Goal: Communication & Community: Answer question/provide support

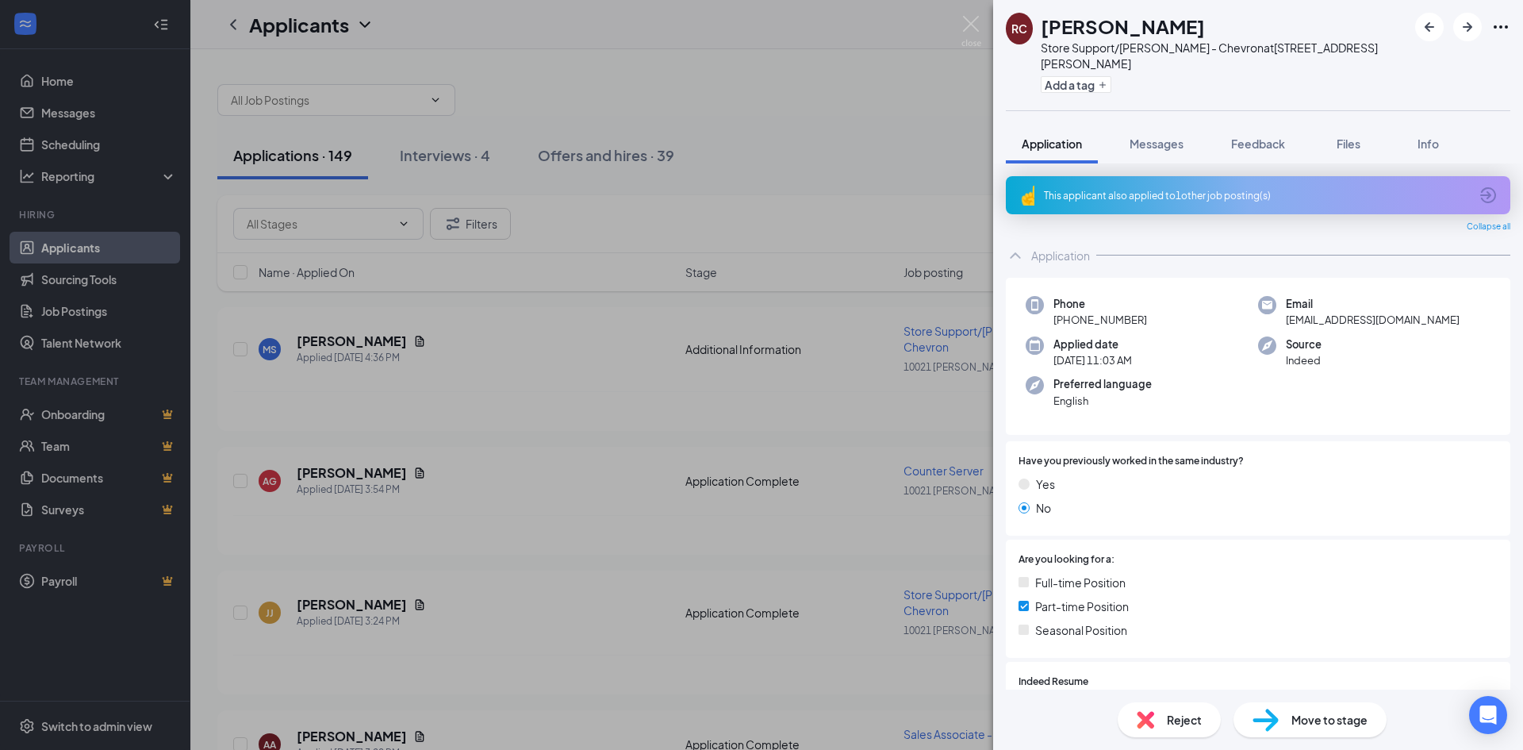
click at [1176, 189] on div "This applicant also applied to 1 other job posting(s)" at bounding box center [1256, 195] width 425 height 13
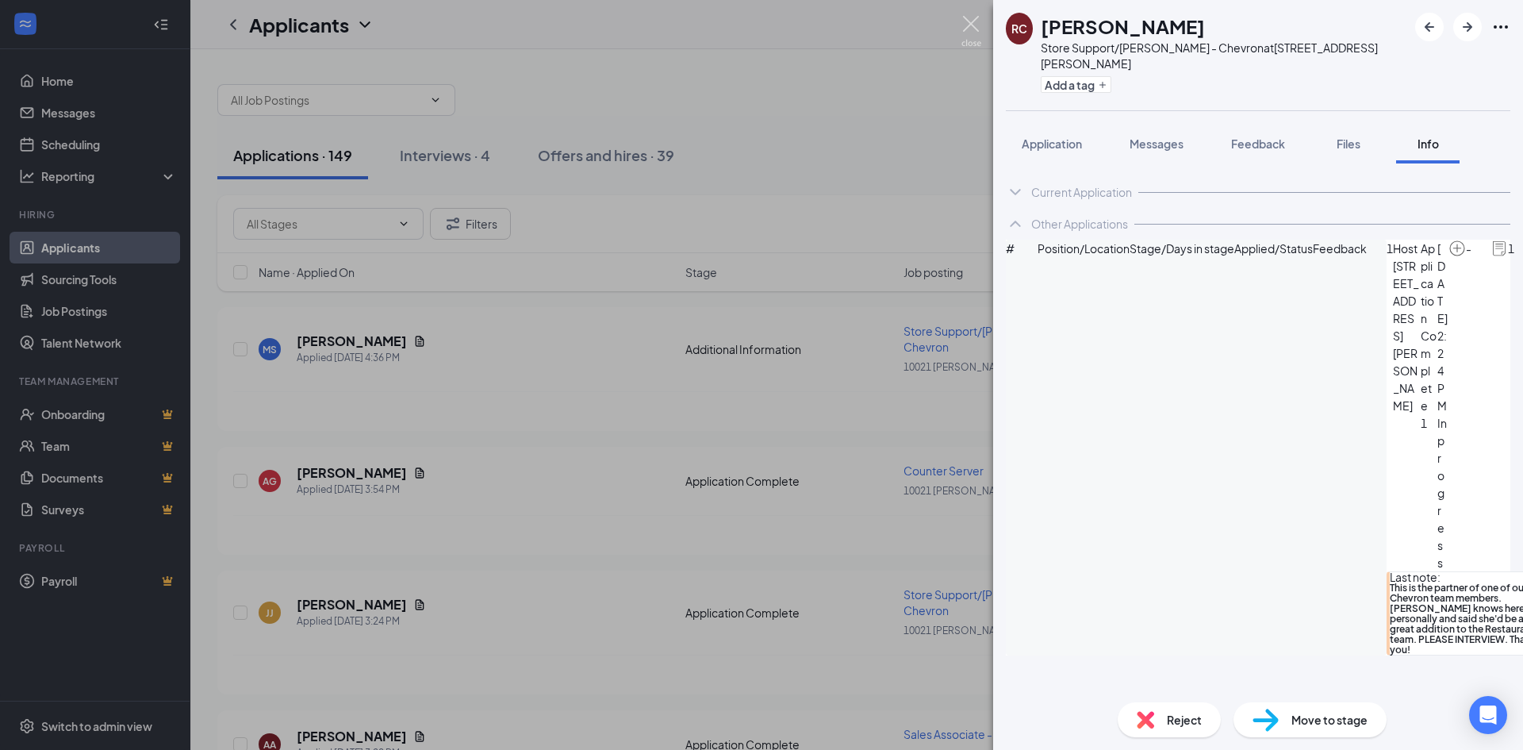
click at [978, 42] on img at bounding box center [972, 31] width 20 height 31
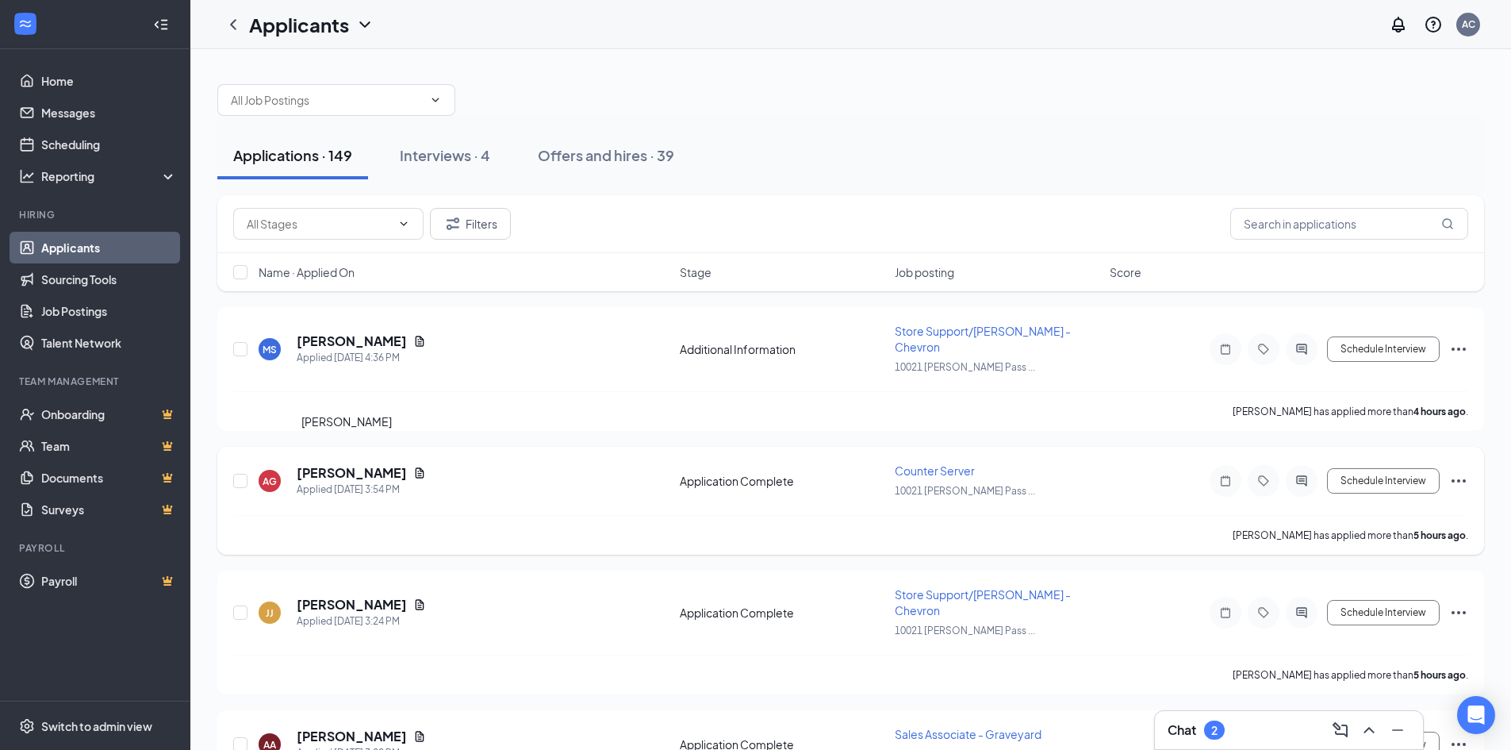
click at [345, 464] on h5 "[PERSON_NAME]" at bounding box center [352, 472] width 110 height 17
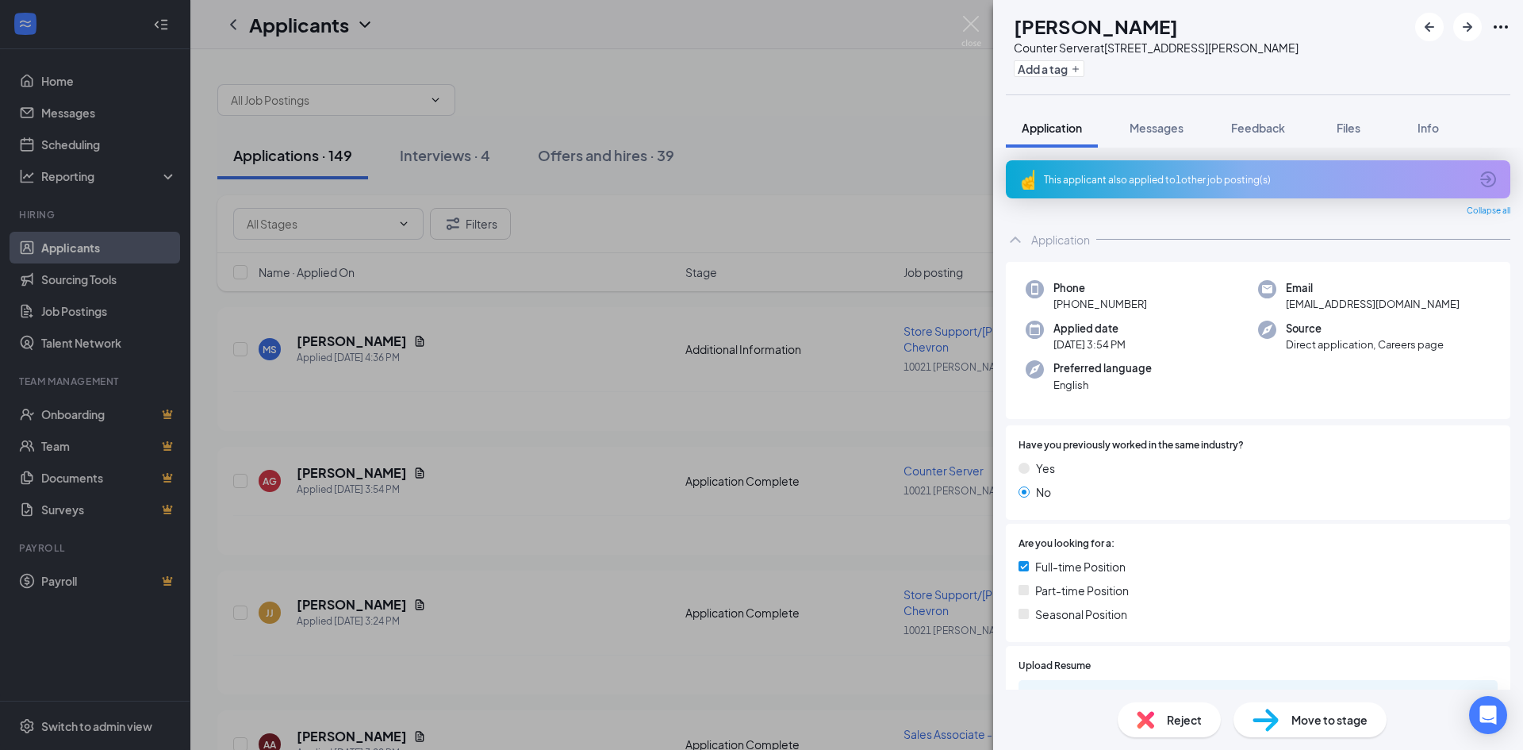
click at [1205, 186] on div "This applicant also applied to 1 other job posting(s)" at bounding box center [1256, 179] width 425 height 13
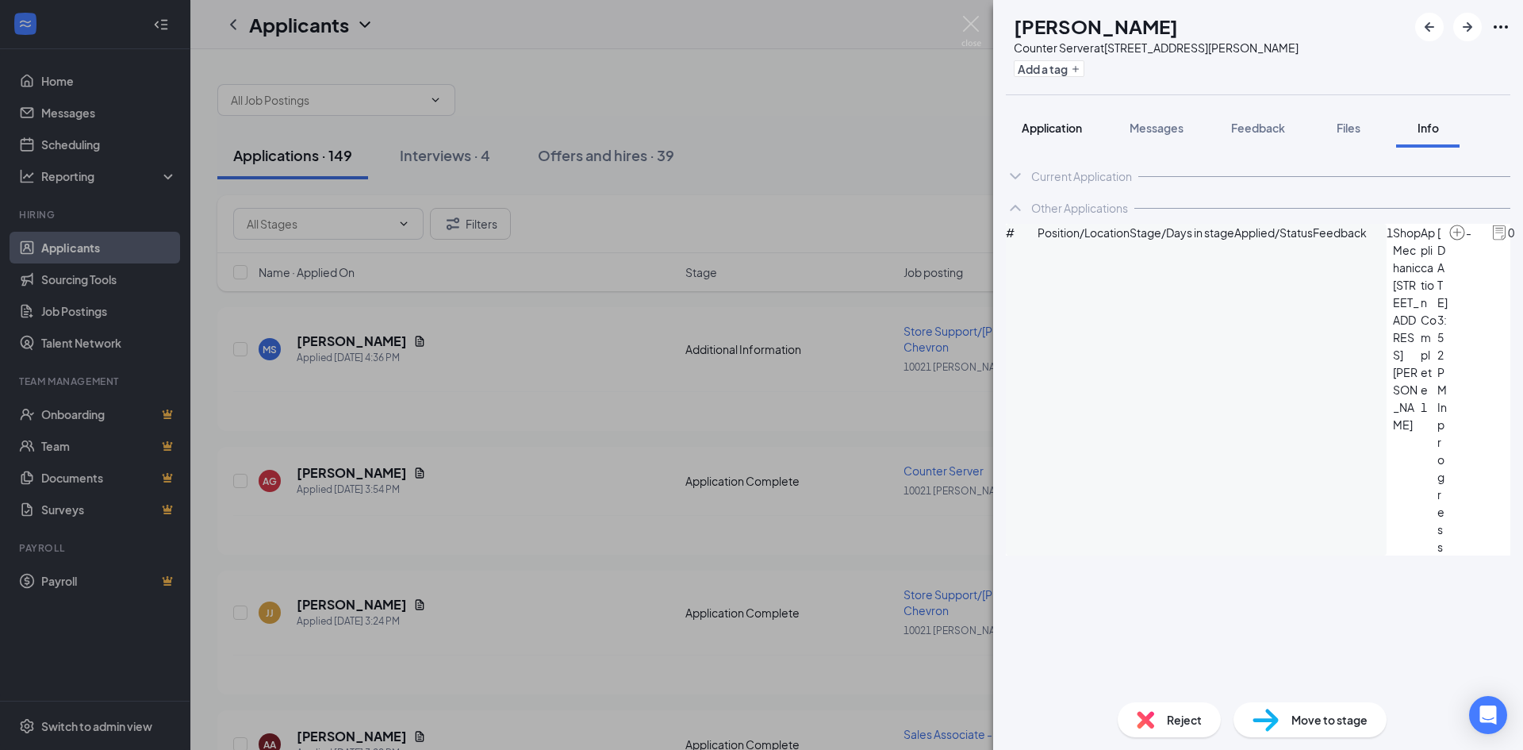
click at [1051, 140] on button "Application" at bounding box center [1052, 128] width 92 height 40
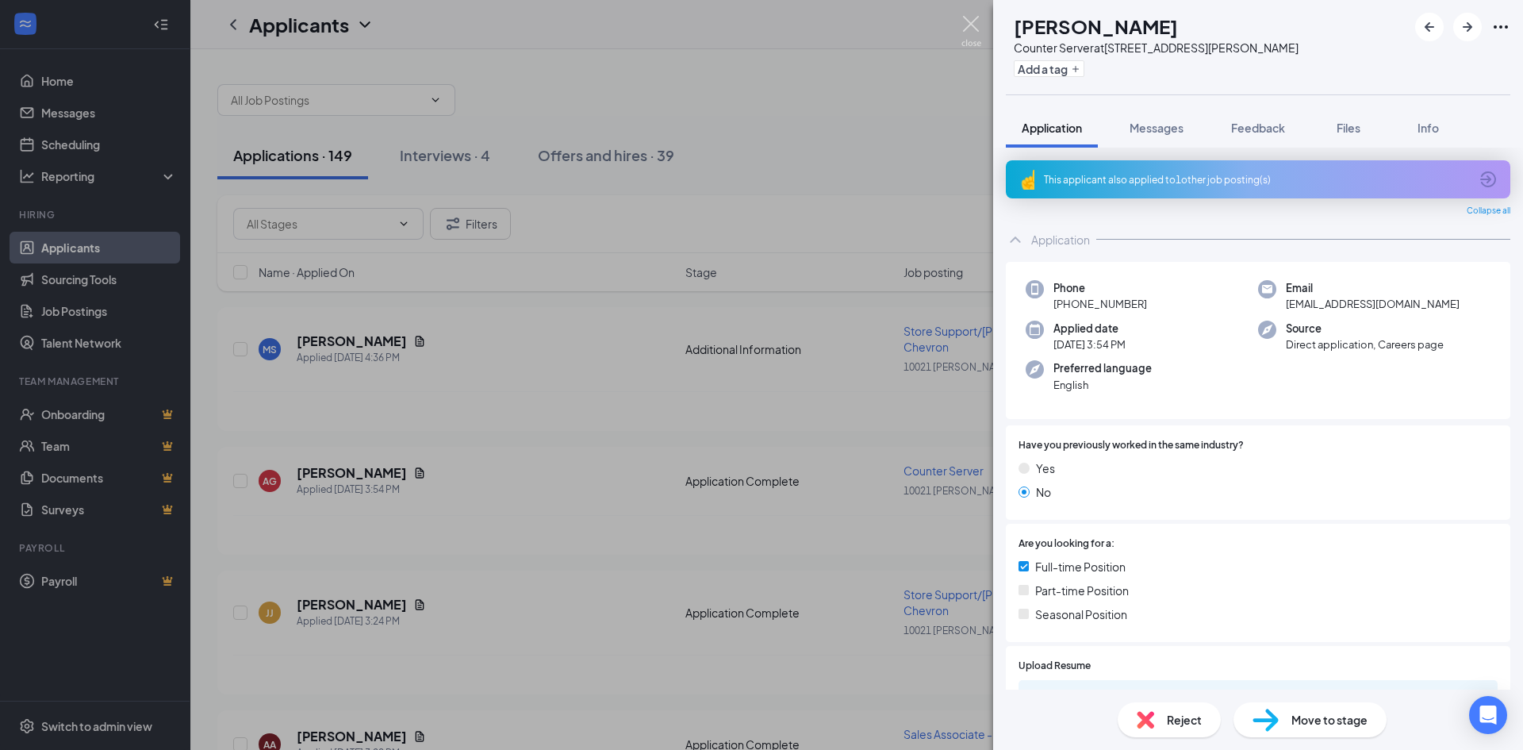
click at [975, 26] on img at bounding box center [972, 31] width 20 height 31
drag, startPoint x: 975, startPoint y: 26, endPoint x: 915, endPoint y: 102, distance: 97.1
click at [975, 26] on img at bounding box center [972, 31] width 20 height 31
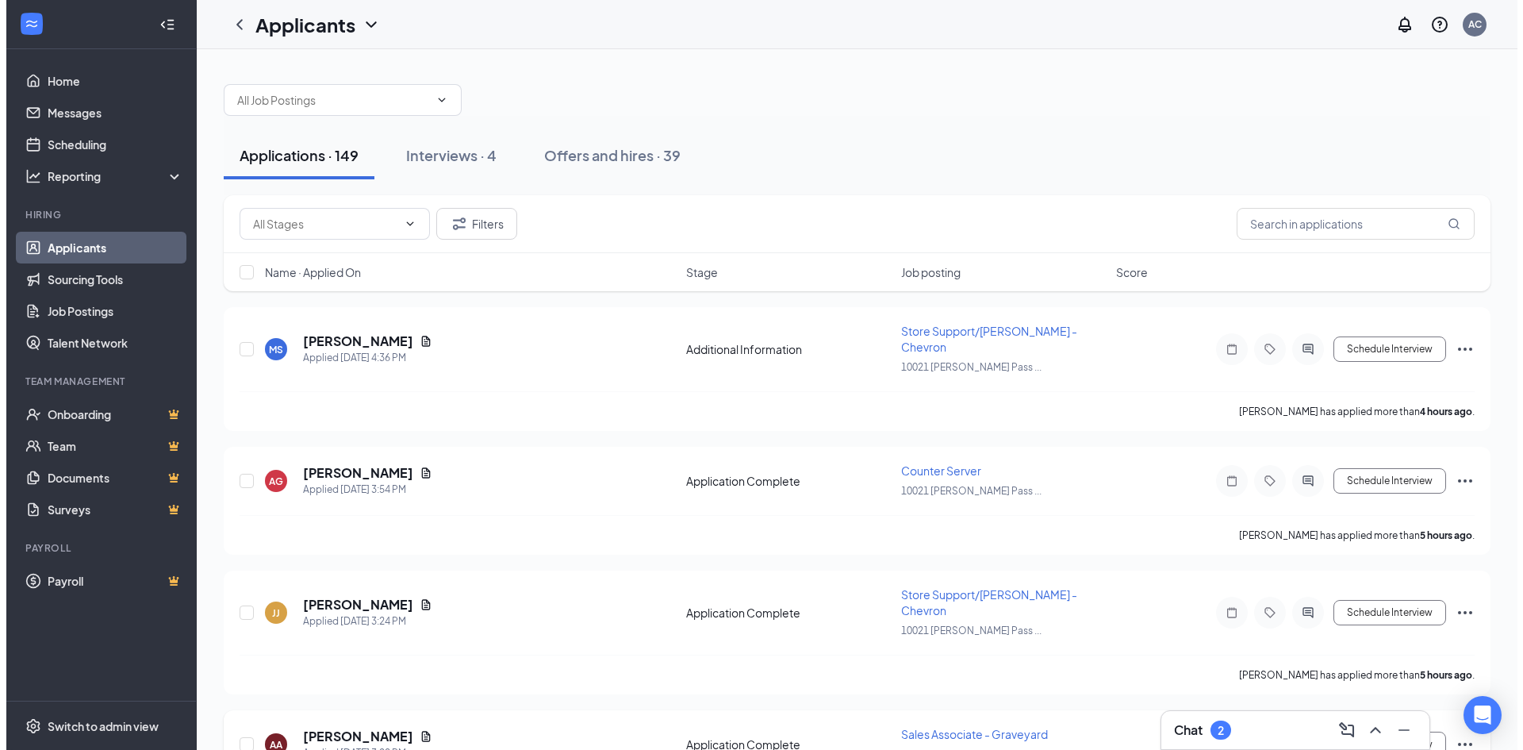
scroll to position [371, 0]
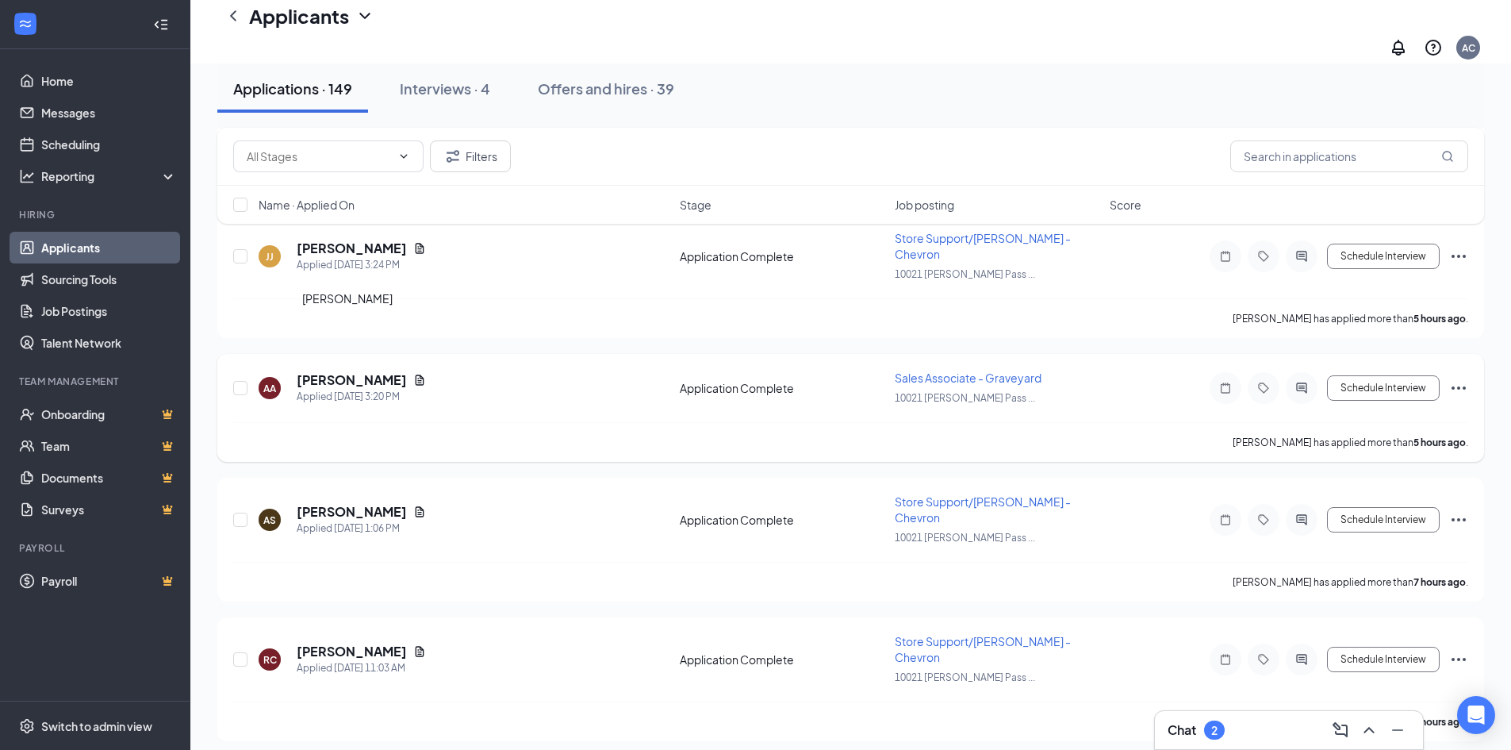
click at [367, 371] on h5 "[PERSON_NAME]" at bounding box center [352, 379] width 110 height 17
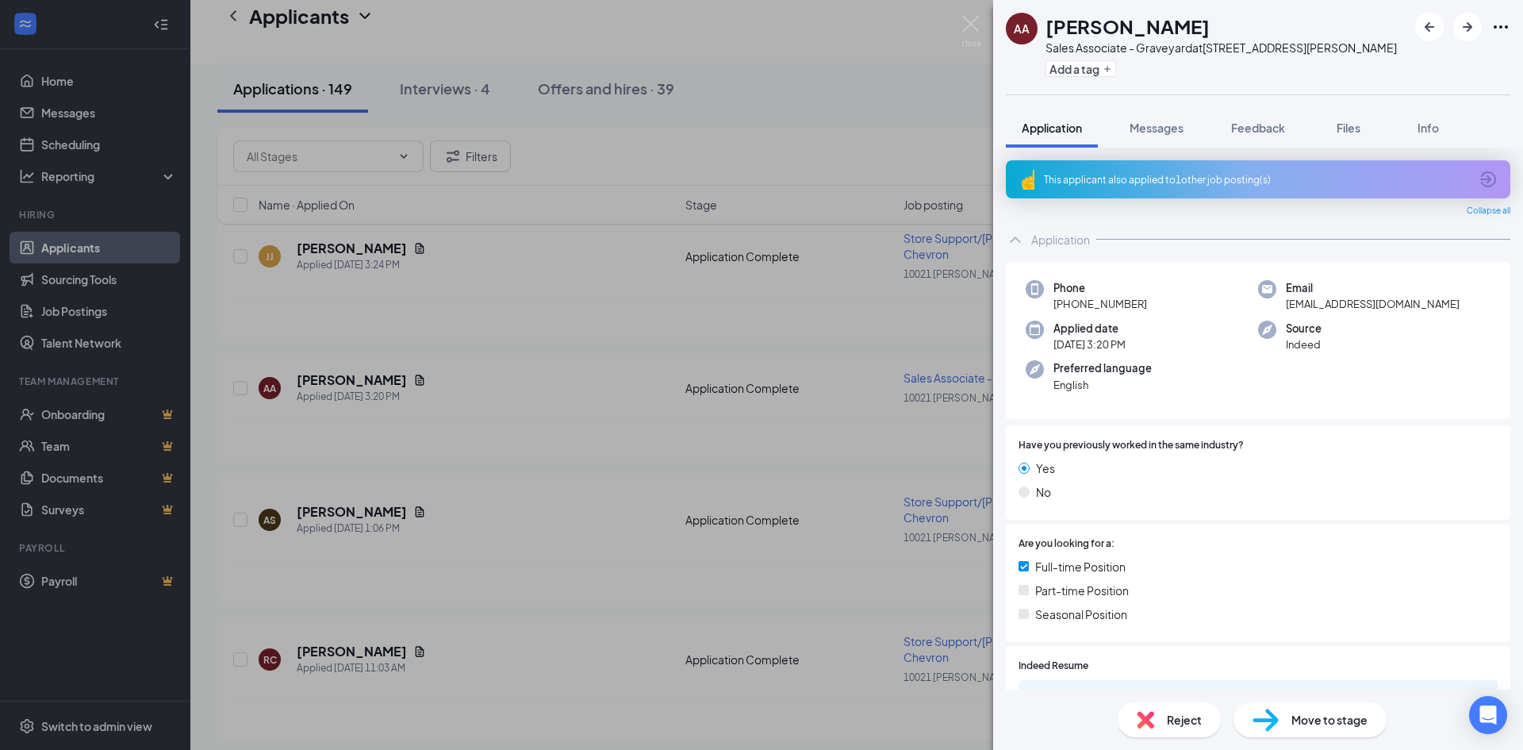
click at [958, 41] on div "AA [PERSON_NAME] Sales Associate - Graveyard at [STREET_ADDRESS][PERSON_NAME] A…" at bounding box center [761, 375] width 1523 height 750
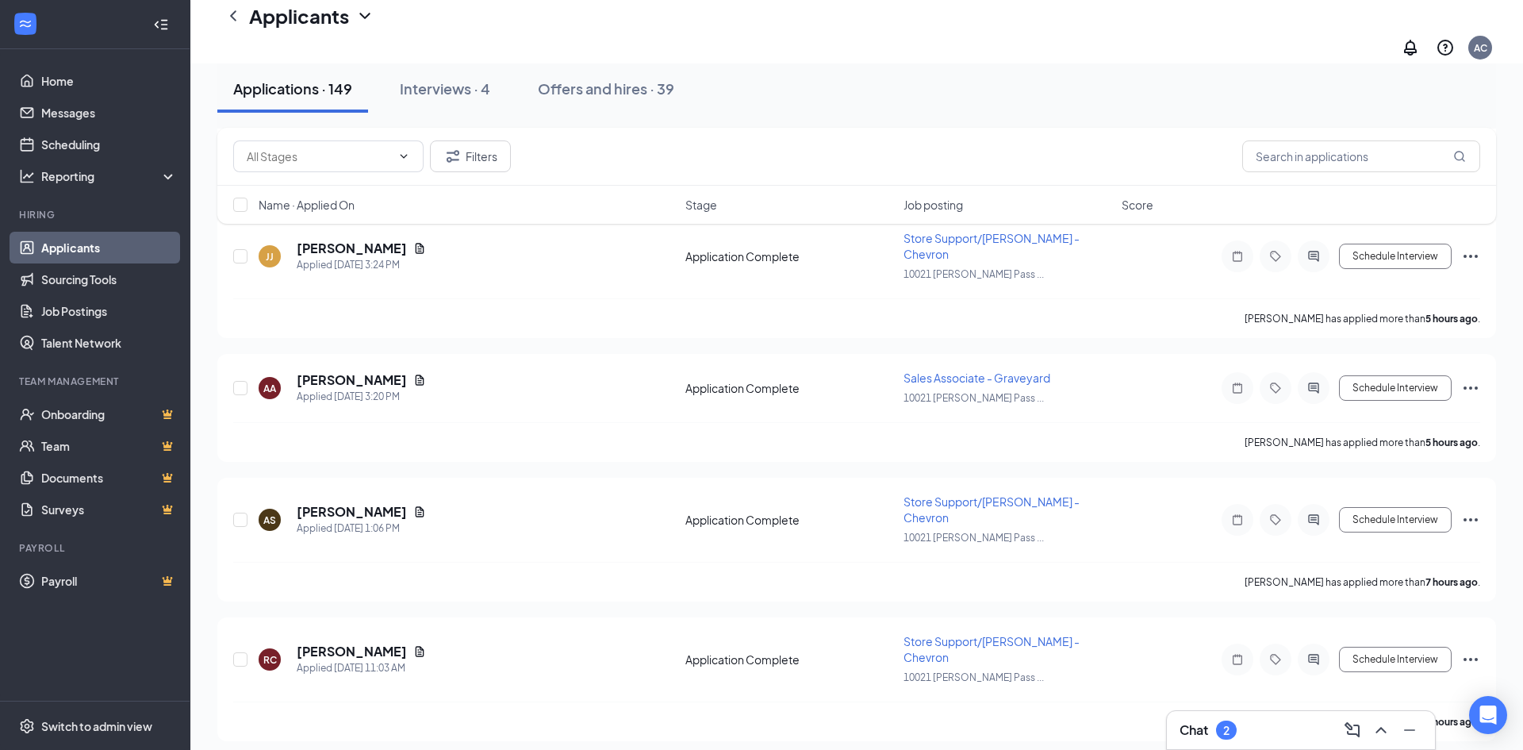
click at [965, 34] on div "Applicants AC" at bounding box center [856, 31] width 1333 height 63
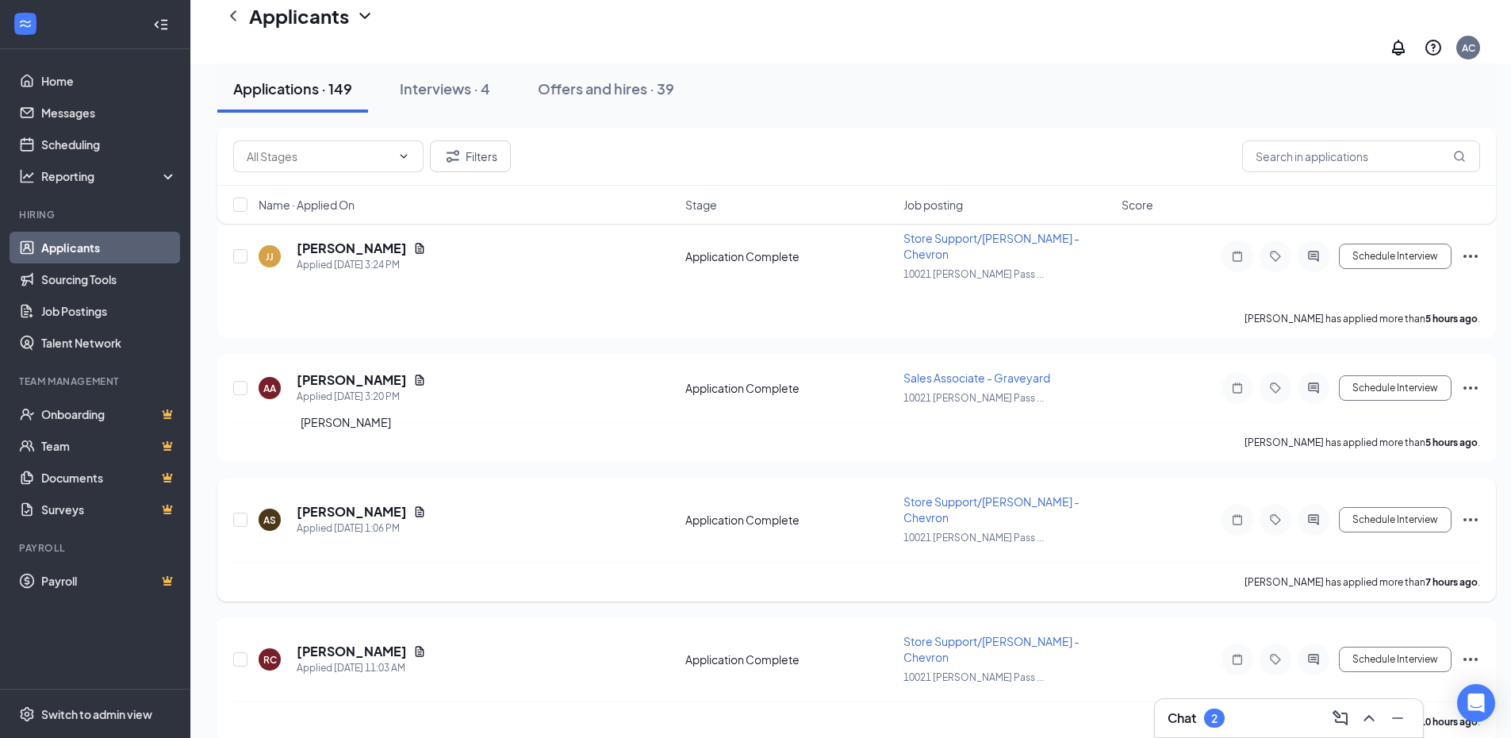
click at [363, 503] on h5 "[PERSON_NAME]" at bounding box center [352, 511] width 110 height 17
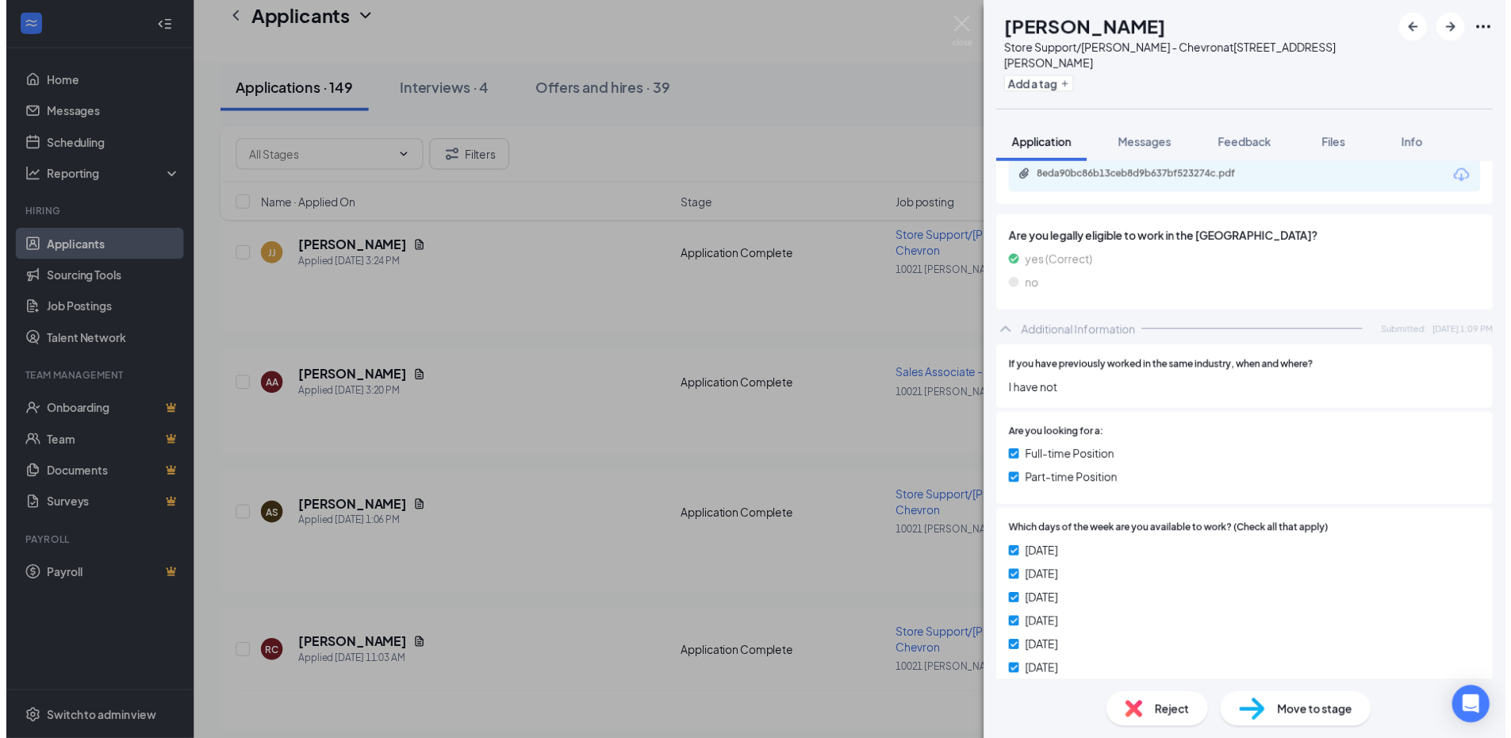
scroll to position [121, 0]
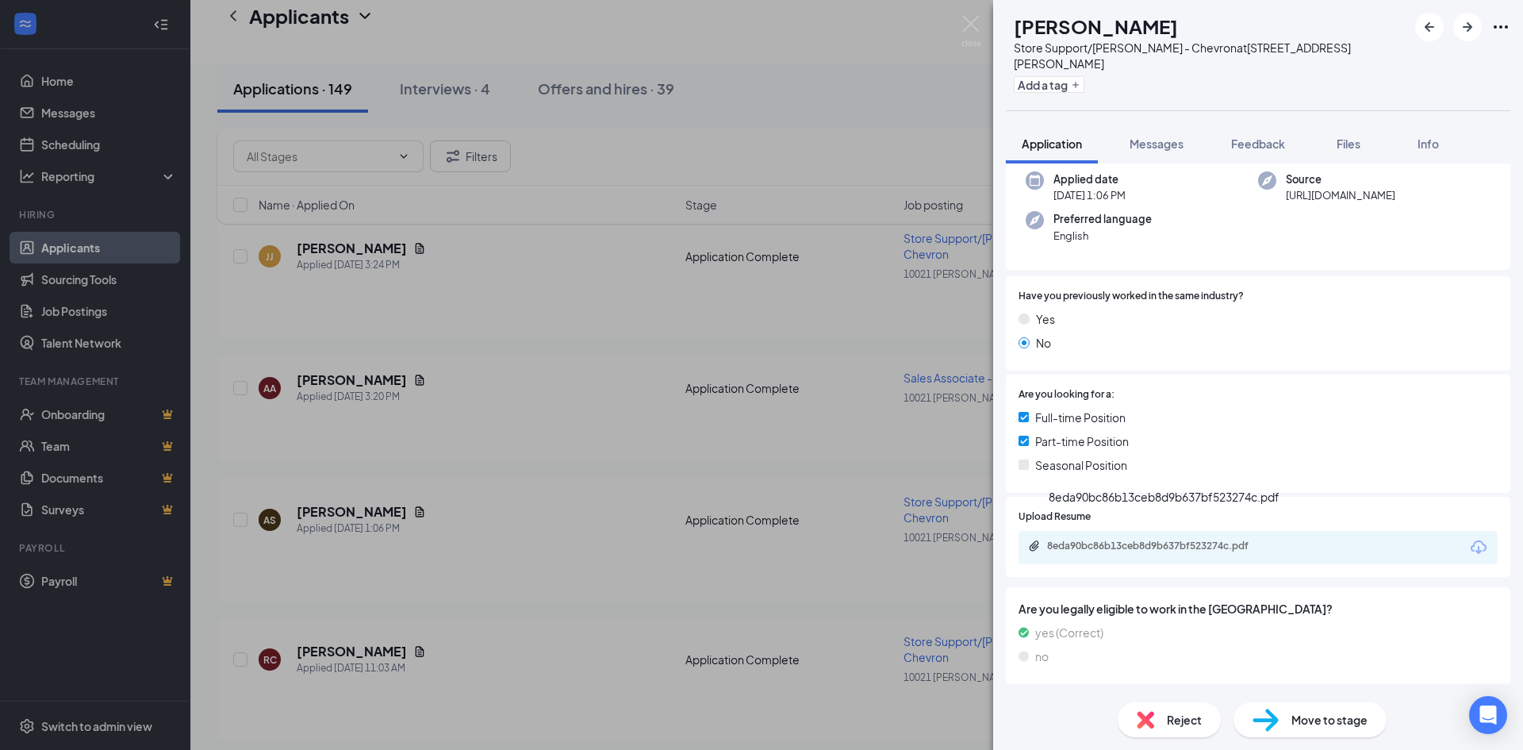
click at [1168, 550] on div "Upload Resume 8eda90bc86b13ceb8d9b637bf523274c.pdf" at bounding box center [1258, 537] width 505 height 80
click at [1171, 540] on div "8eda90bc86b13ceb8d9b637bf523274c.pdf" at bounding box center [1258, 547] width 479 height 33
click at [1173, 540] on div "8eda90bc86b13ceb8d9b637bf523274c.pdf" at bounding box center [1158, 546] width 222 height 13
click at [973, 26] on img at bounding box center [972, 31] width 20 height 31
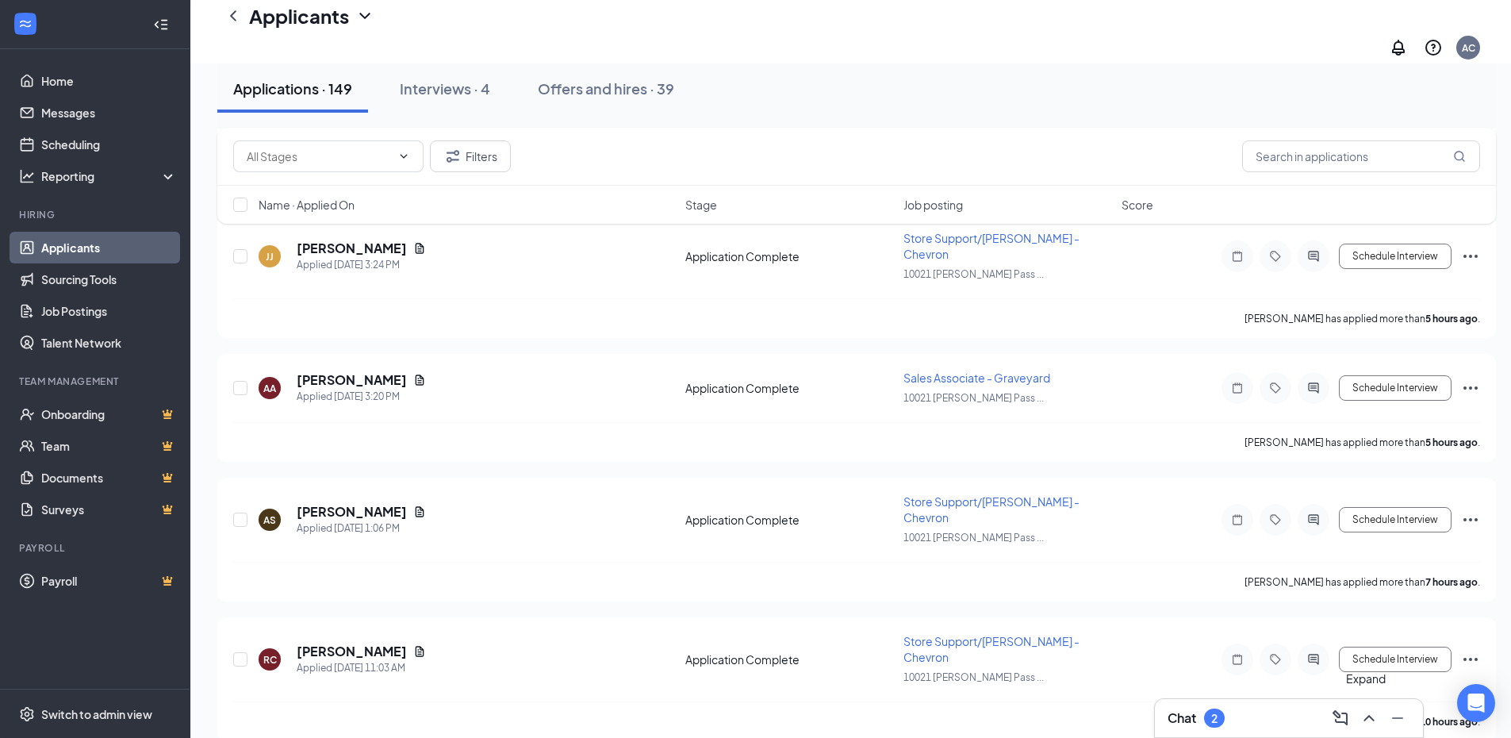
click at [1362, 720] on icon "ChevronUp" at bounding box center [1369, 718] width 19 height 19
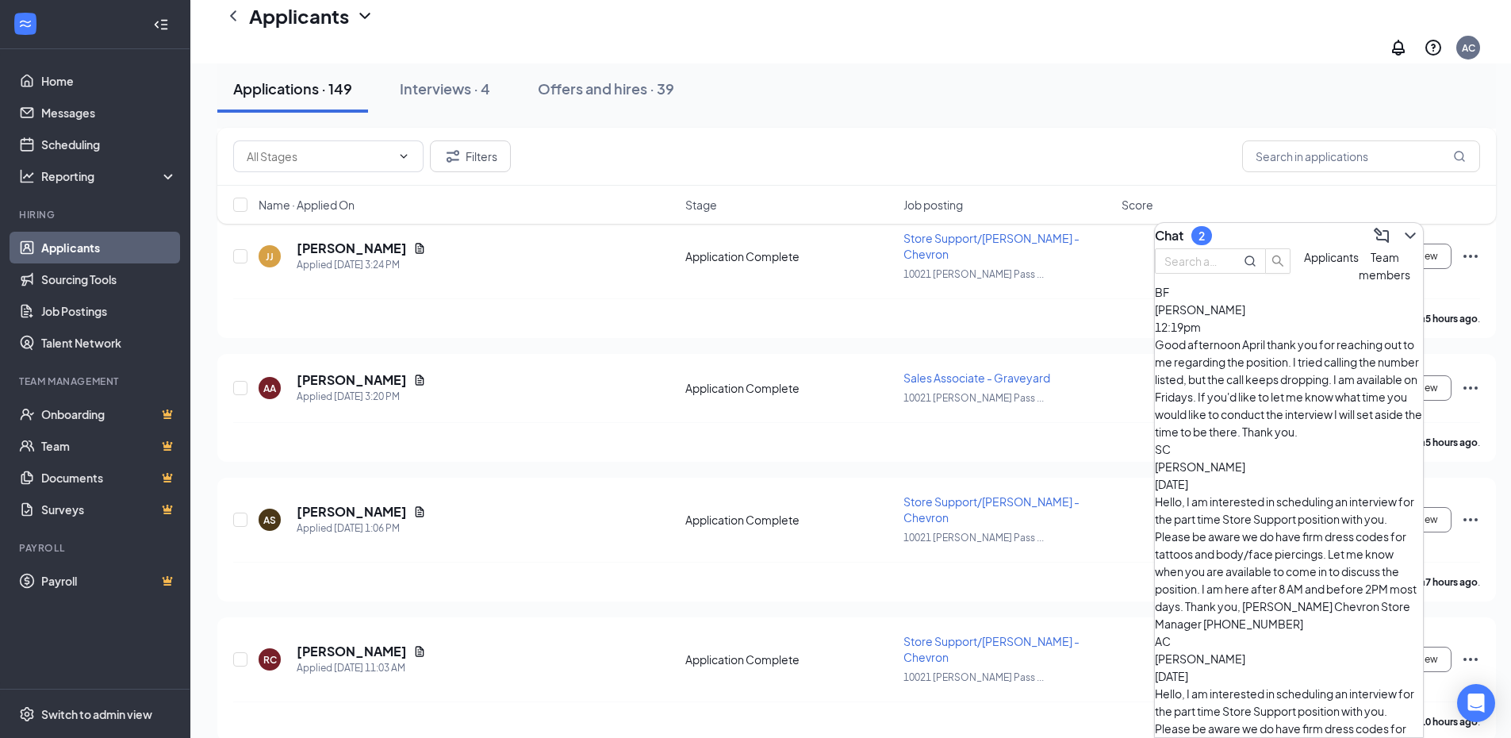
click at [1374, 367] on div "[PERSON_NAME] 12:19pm Good afternoon April thank you for reaching out to me reg…" at bounding box center [1289, 371] width 268 height 140
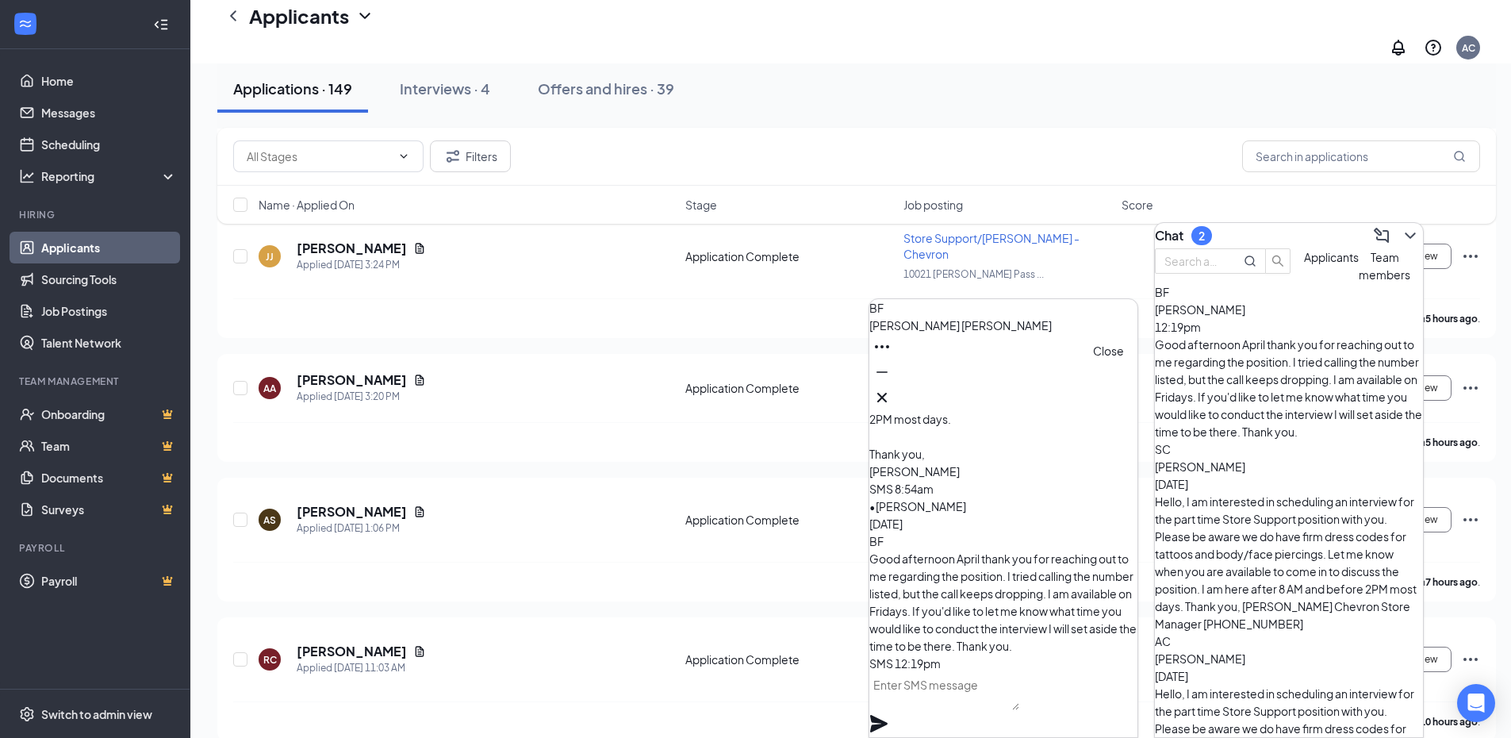
click at [892, 395] on icon "Cross" at bounding box center [882, 397] width 19 height 19
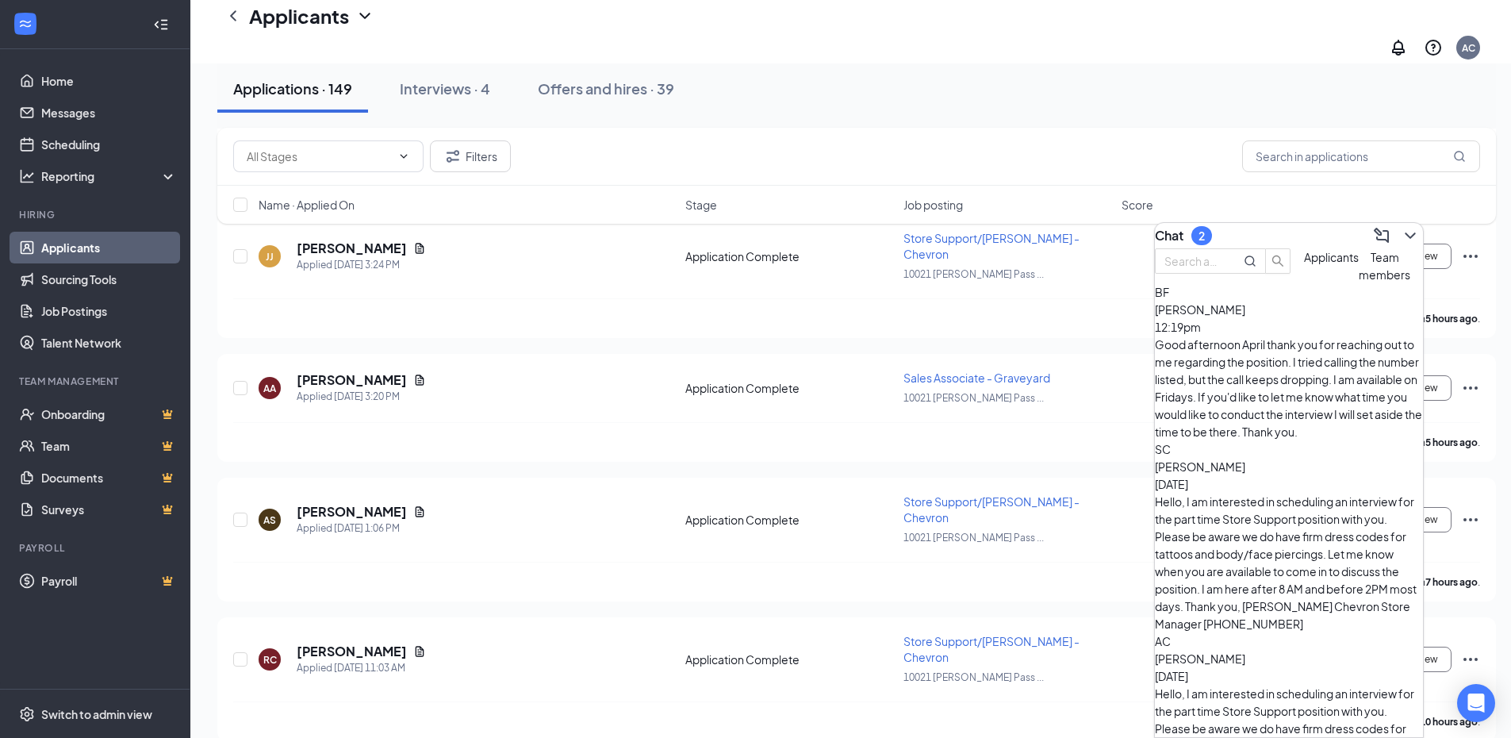
click at [1305, 458] on div "[PERSON_NAME] [DATE]" at bounding box center [1289, 475] width 268 height 35
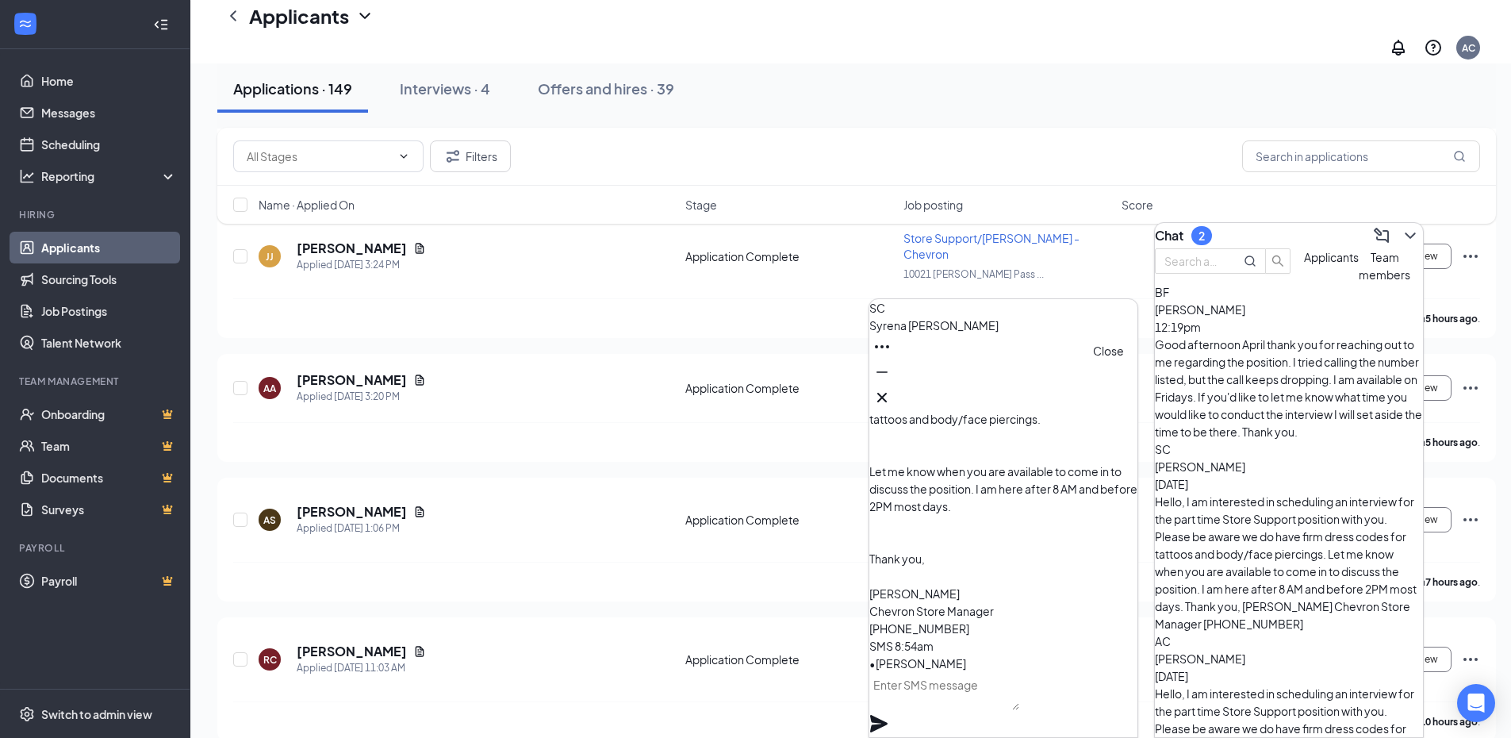
click at [892, 398] on icon "Cross" at bounding box center [882, 397] width 19 height 19
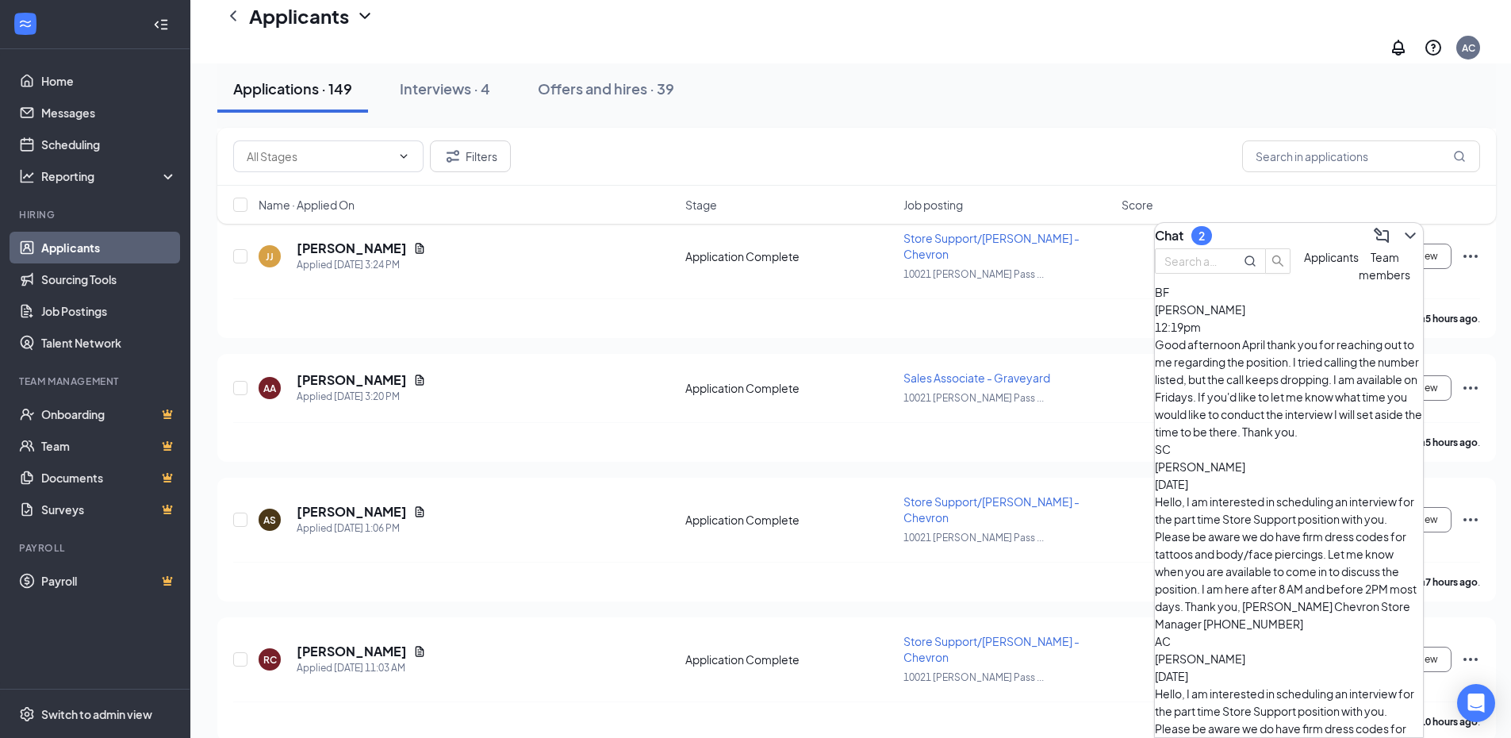
click at [1335, 242] on div "Chat 2" at bounding box center [1289, 235] width 268 height 25
click at [1401, 235] on icon "ChevronDown" at bounding box center [1410, 235] width 19 height 19
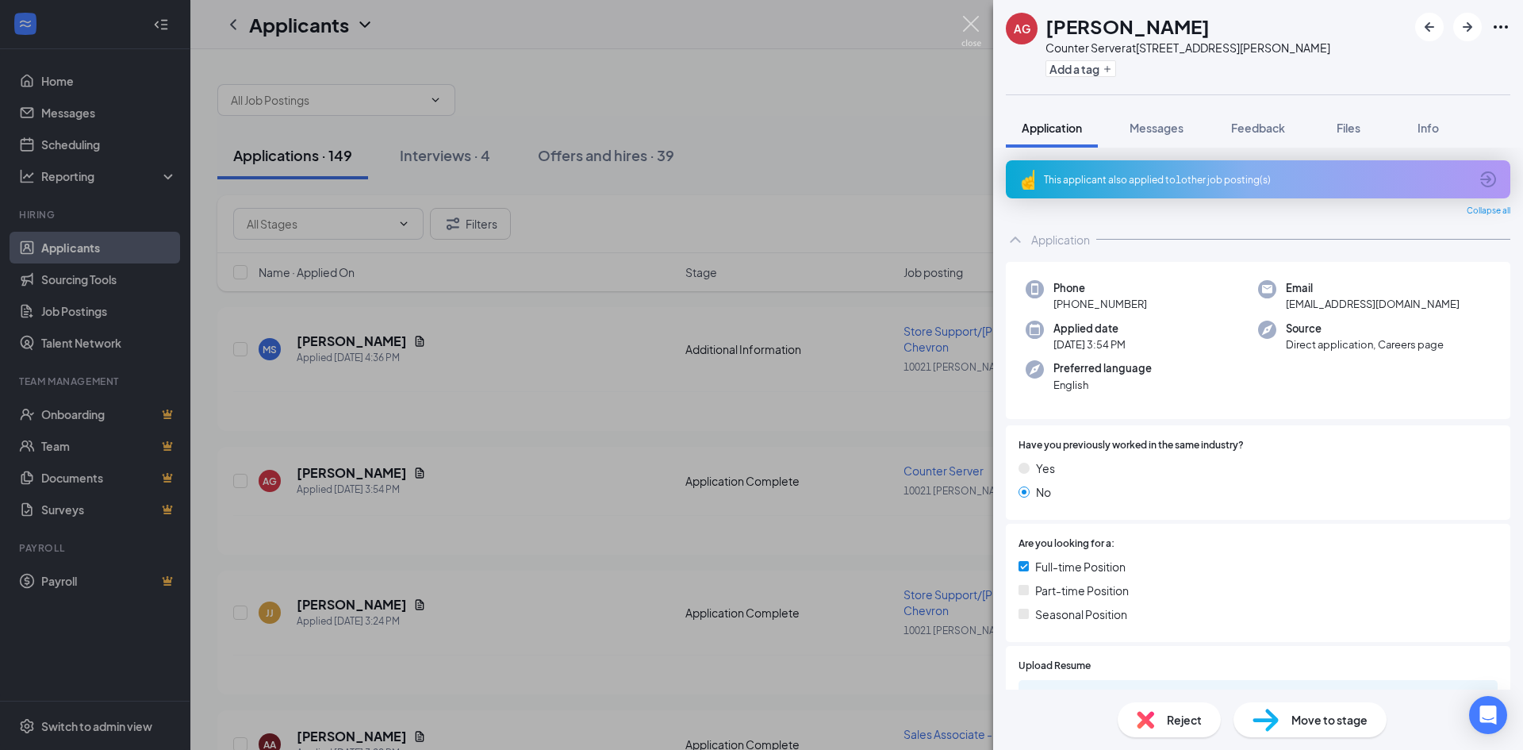
click at [968, 28] on img at bounding box center [972, 31] width 20 height 31
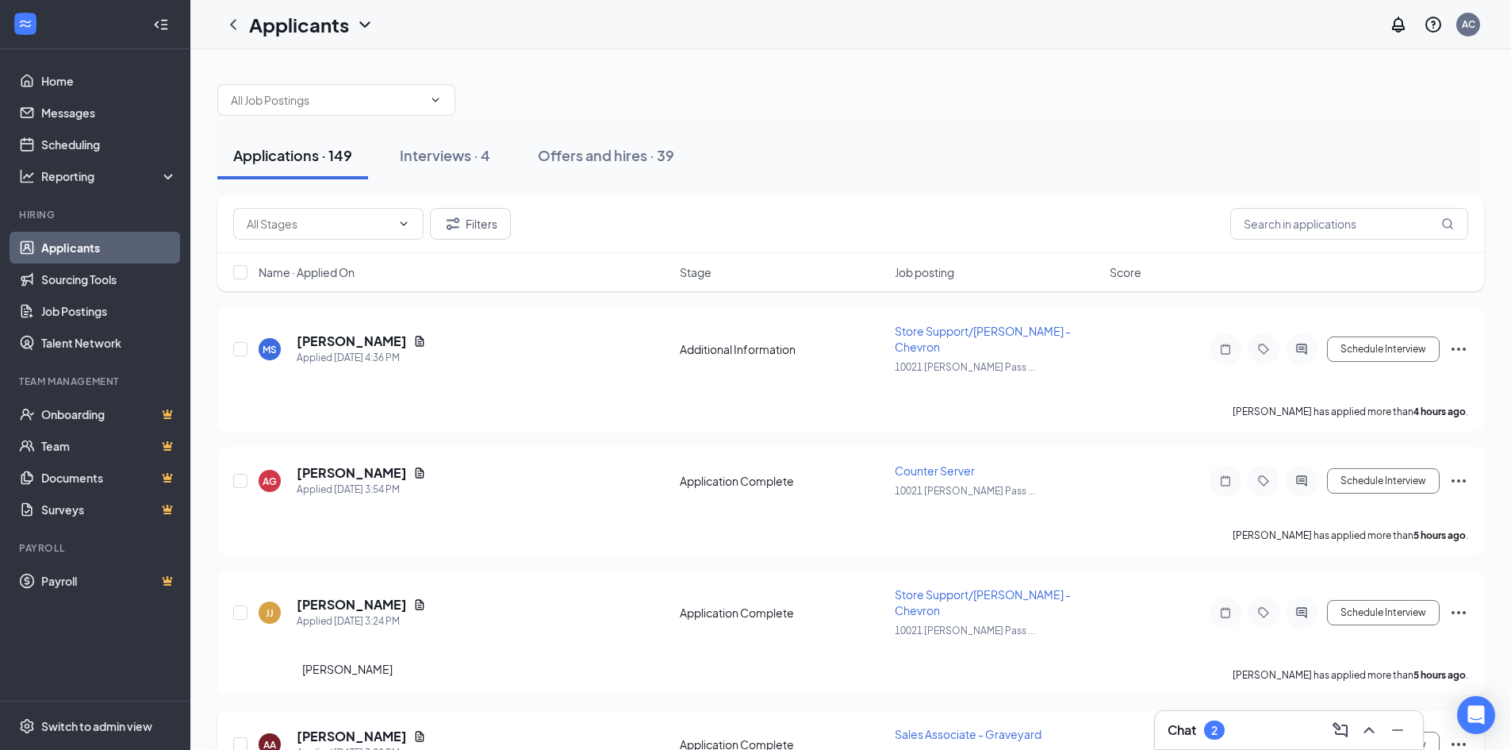
click at [346, 728] on h5 "[PERSON_NAME]" at bounding box center [352, 736] width 110 height 17
click at [346, 699] on body "Home Messages Scheduling Reporting Hiring Applicants Sourcing Tools Job Posting…" at bounding box center [755, 375] width 1511 height 750
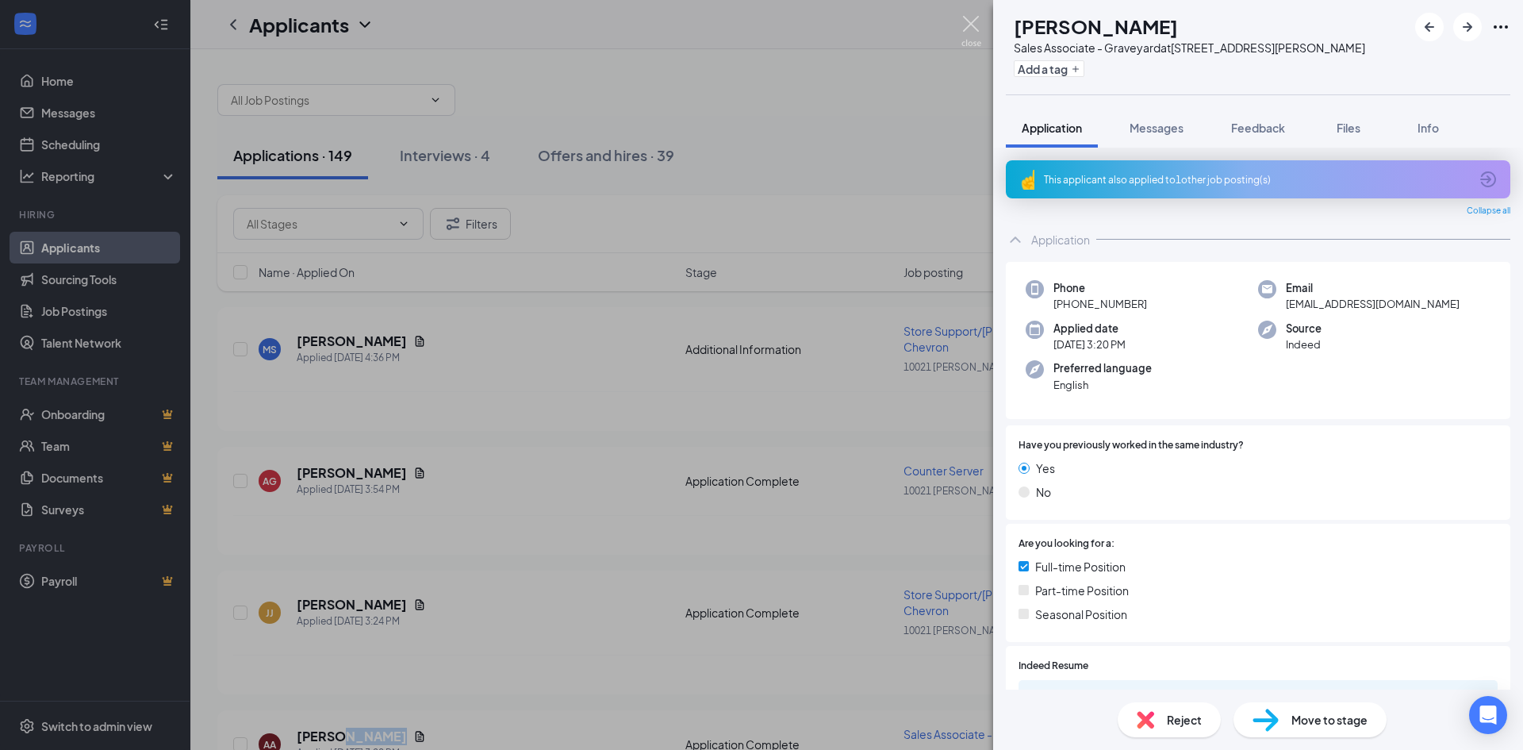
click at [965, 42] on img at bounding box center [972, 31] width 20 height 31
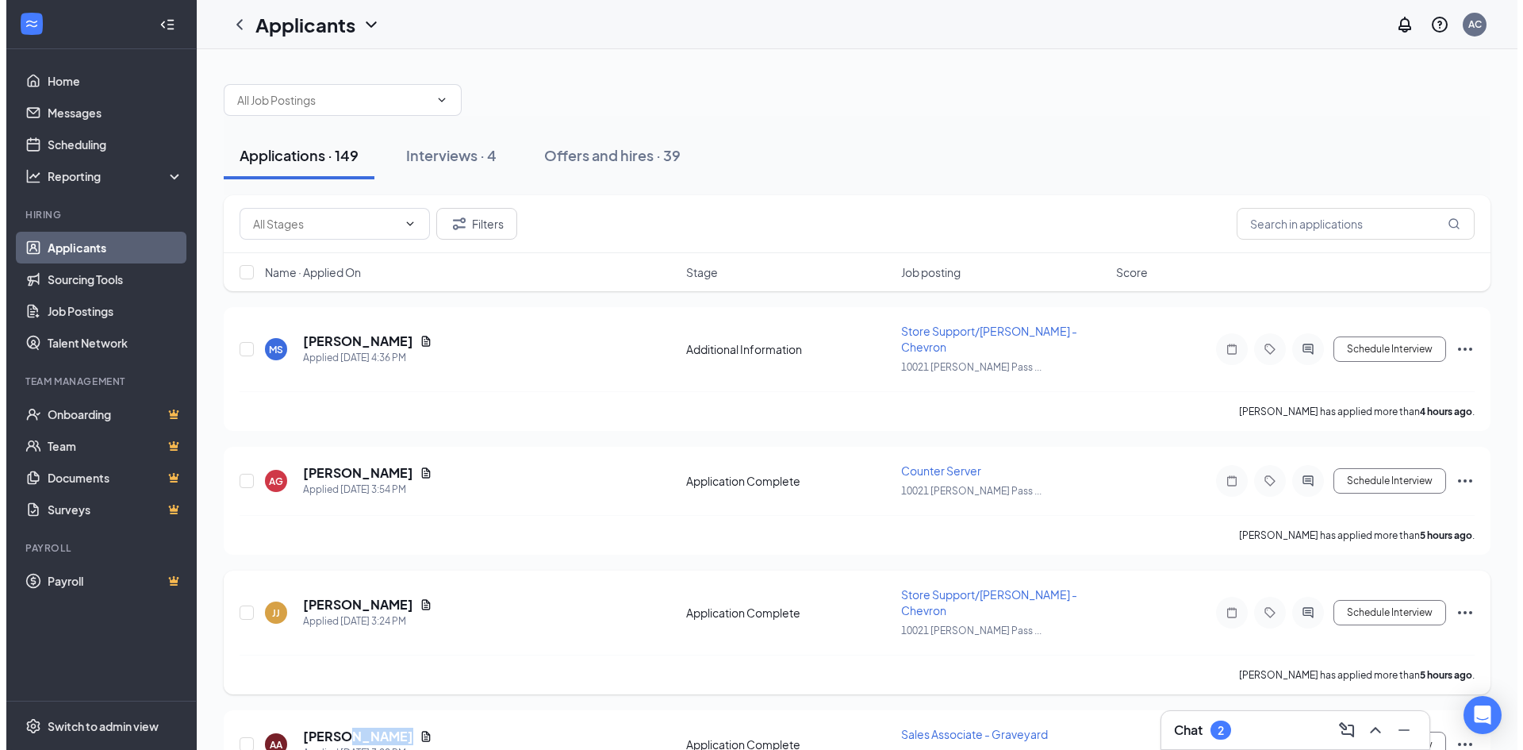
scroll to position [371, 0]
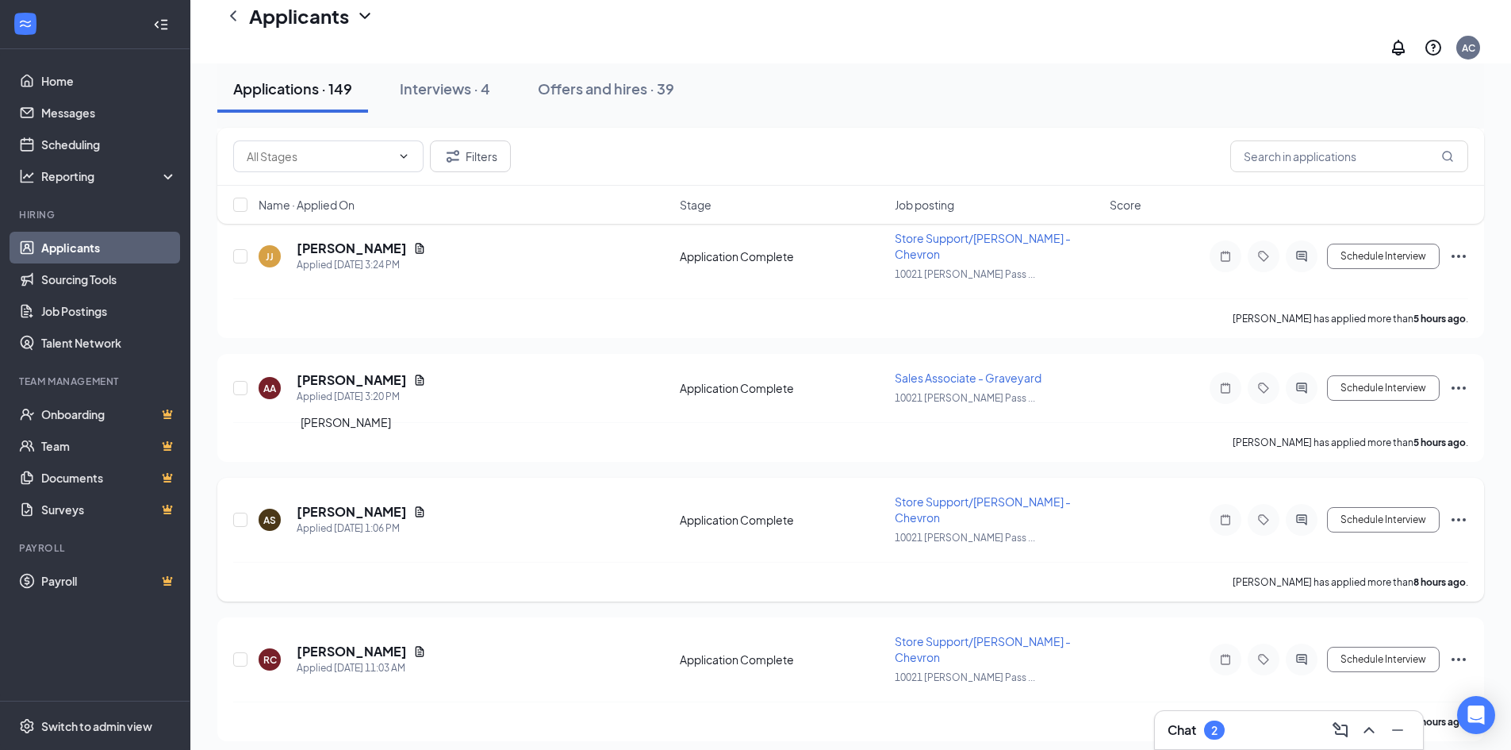
click at [359, 503] on h5 "[PERSON_NAME]" at bounding box center [352, 511] width 110 height 17
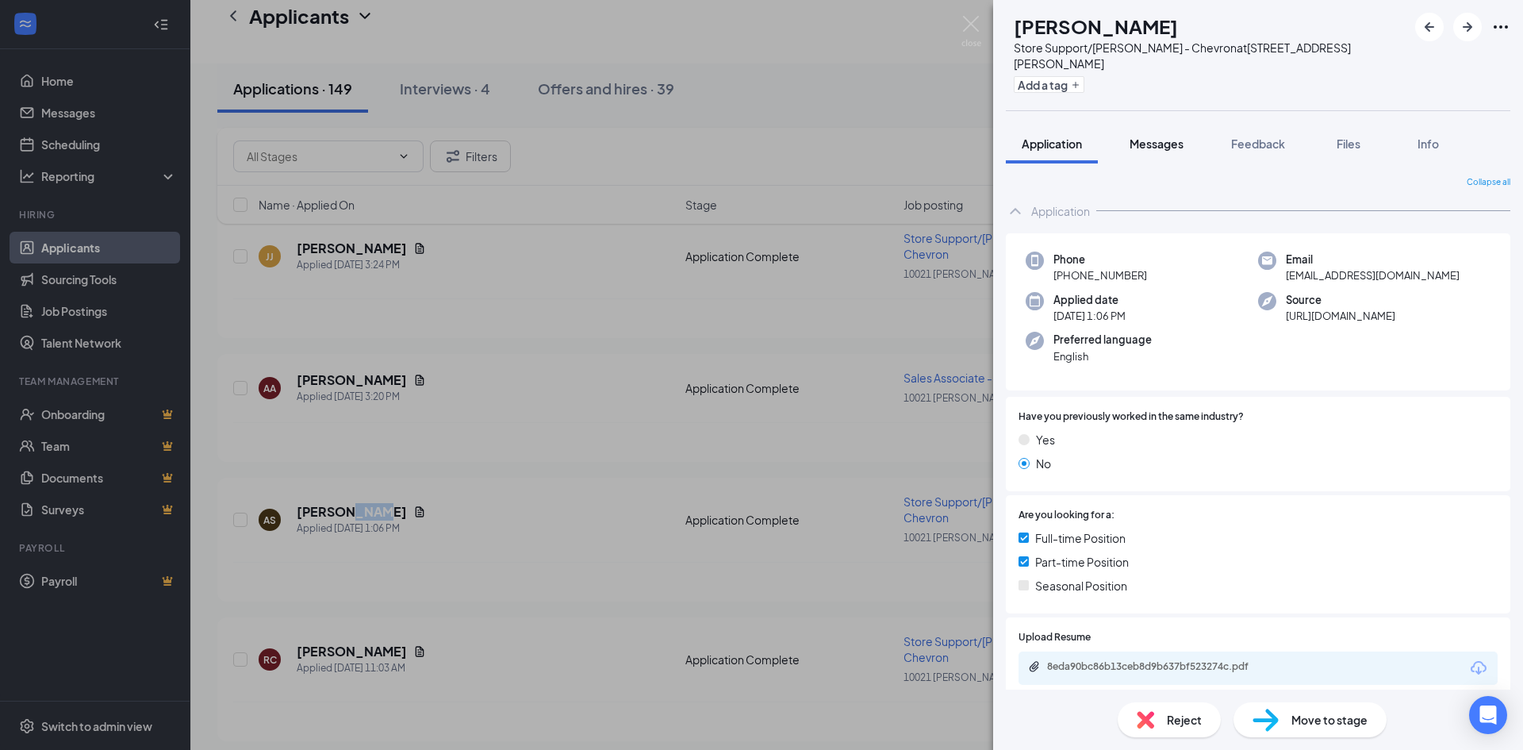
click at [1173, 136] on span "Messages" at bounding box center [1157, 143] width 54 height 14
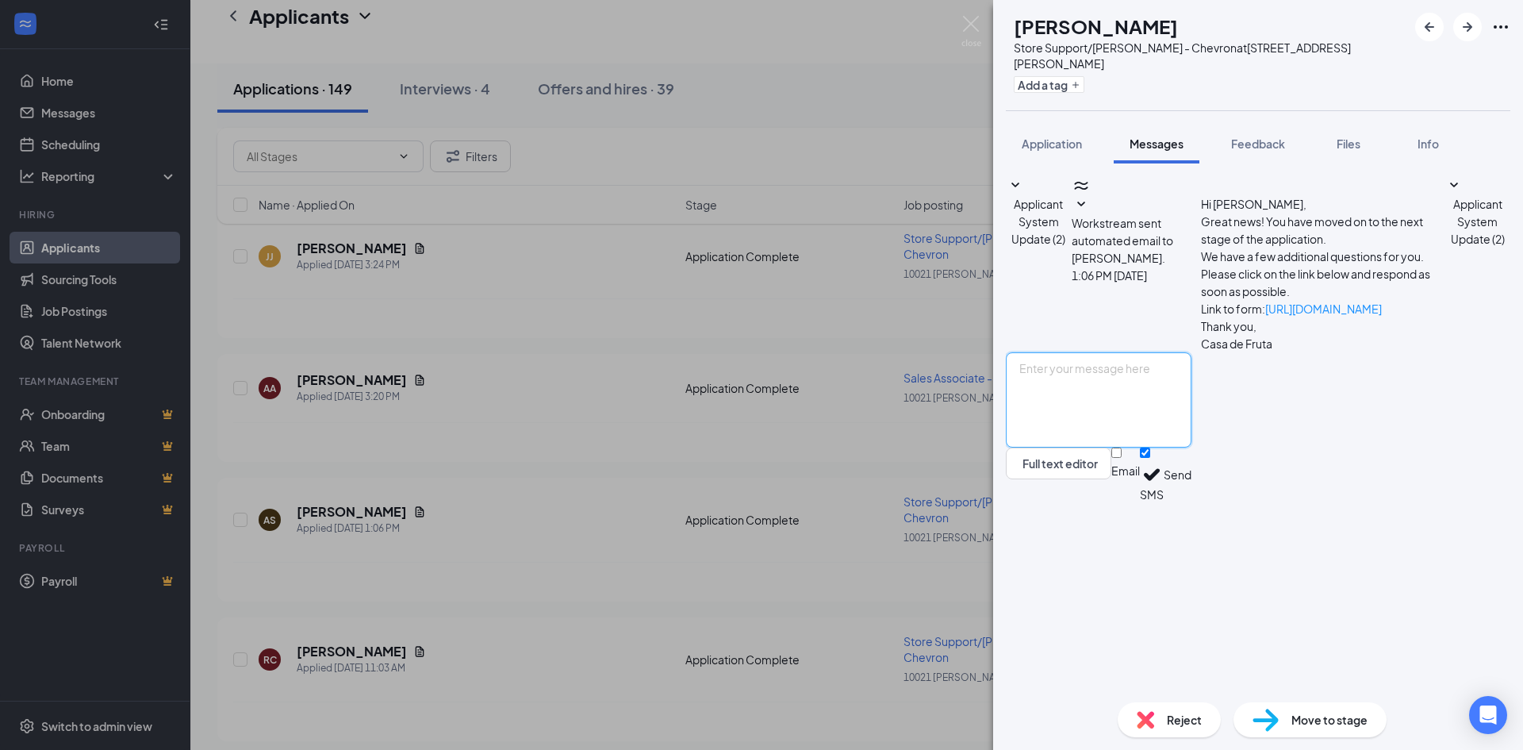
paste textarea "Hello, I am interested in scheduling an interview for the part time Store Suppo…"
type textarea "Hello, I am interested in scheduling an interview for the part time Store Suppo…"
click at [1192, 502] on button "Send" at bounding box center [1178, 474] width 28 height 55
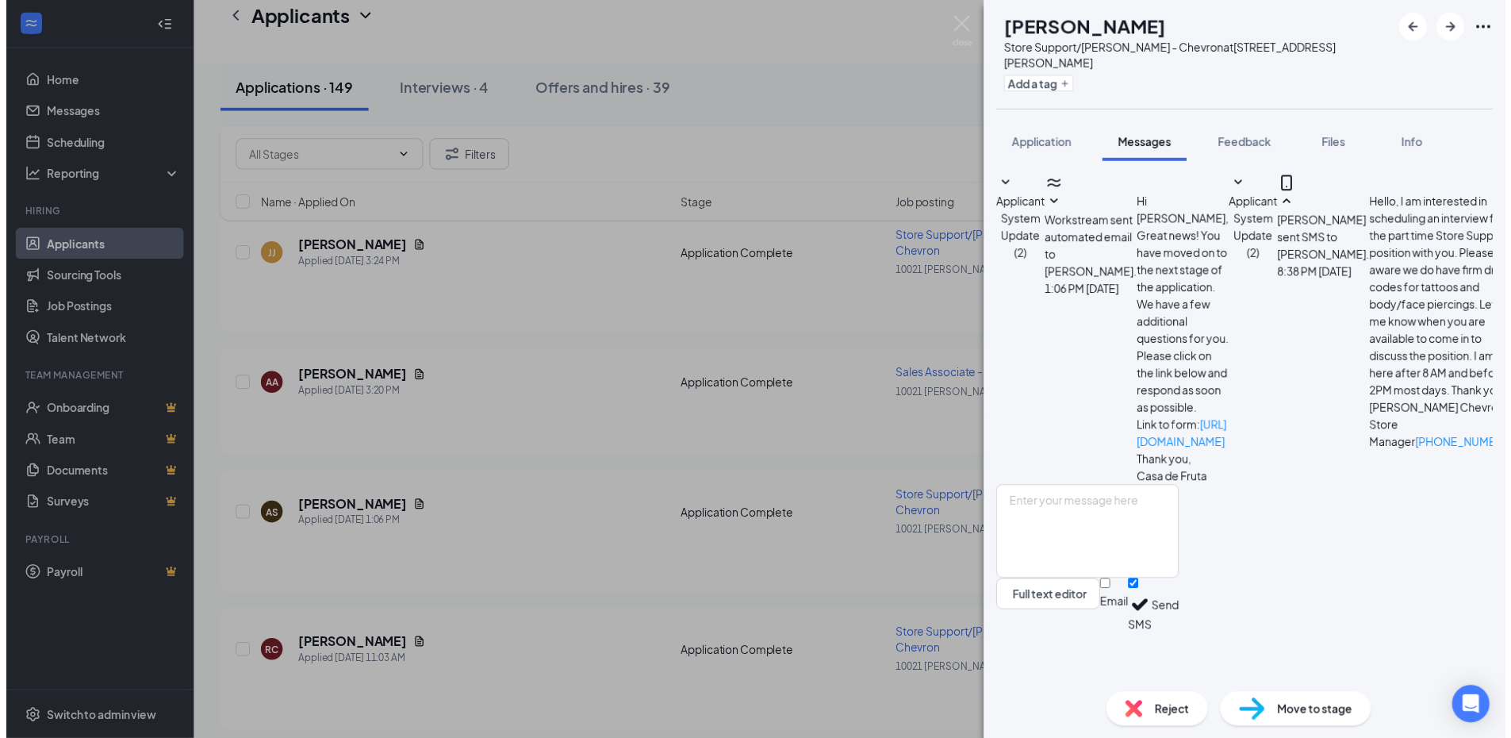
scroll to position [198, 0]
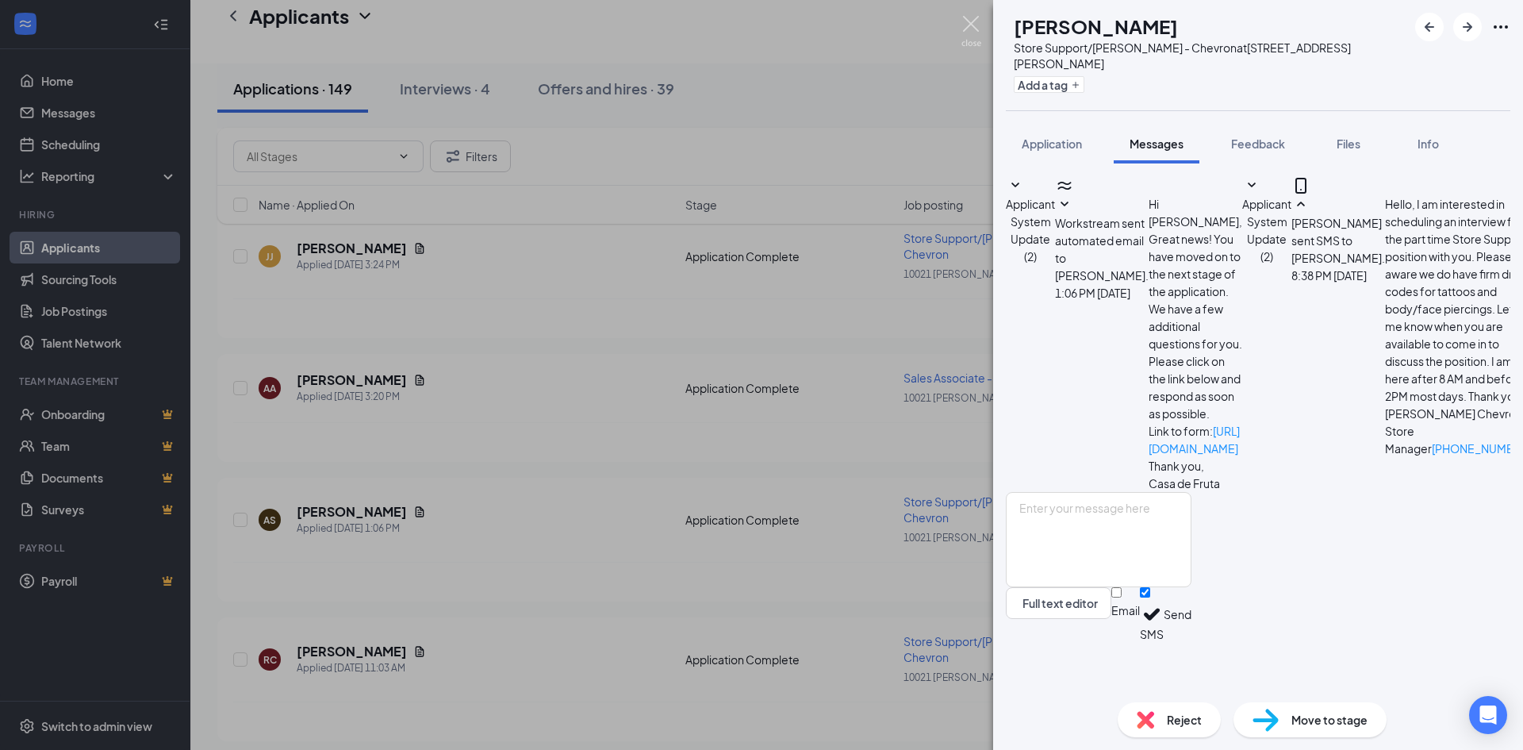
click at [972, 18] on img at bounding box center [972, 31] width 20 height 31
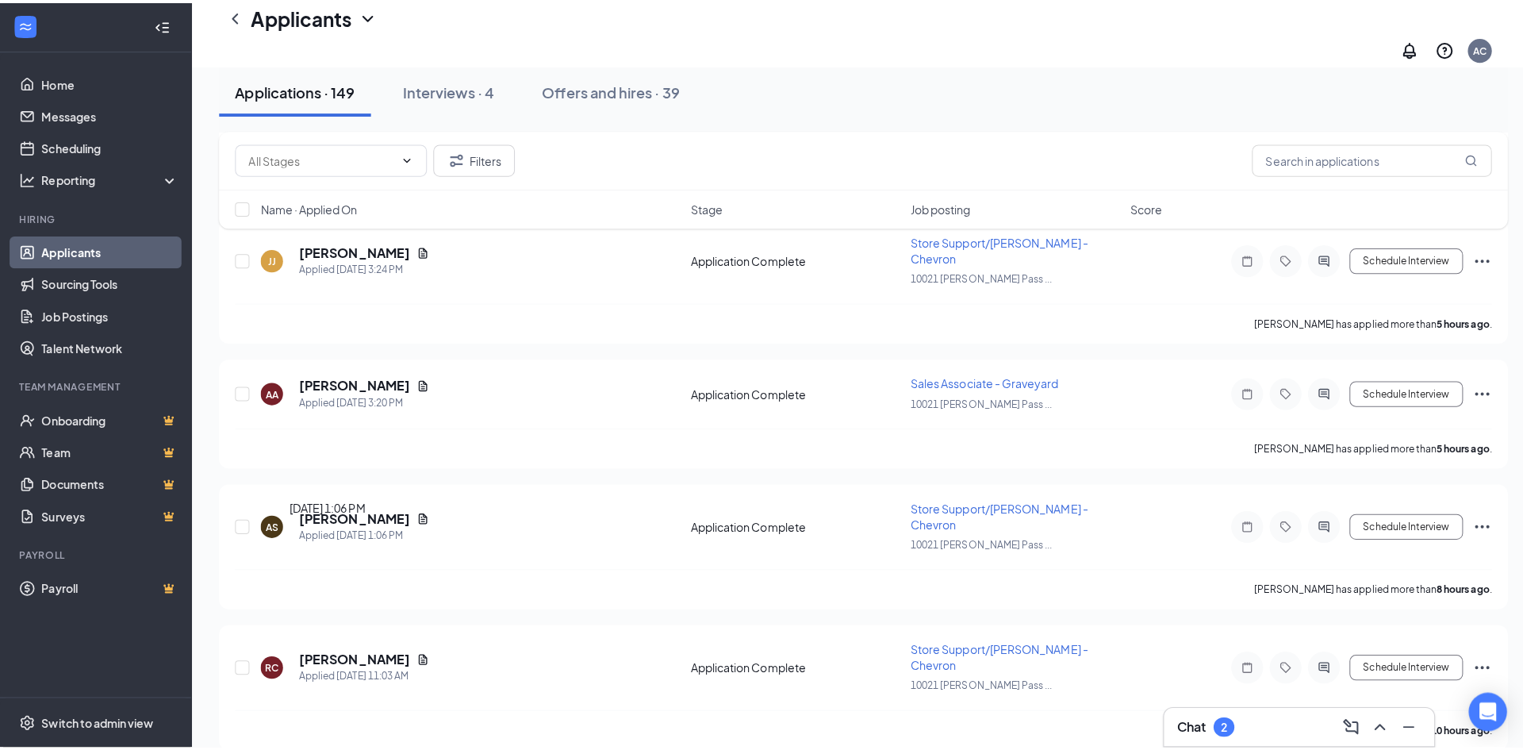
scroll to position [740, 0]
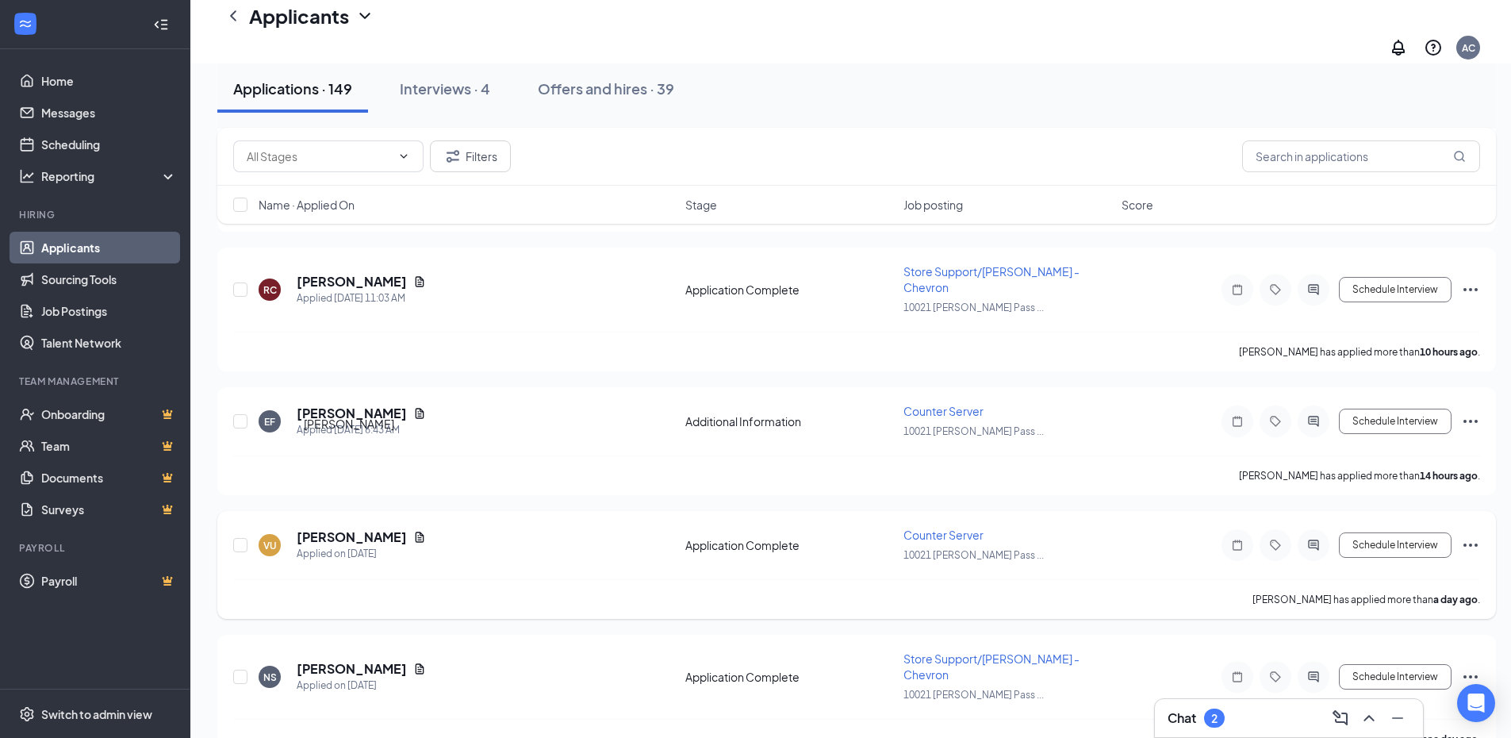
click at [332, 528] on h5 "[PERSON_NAME]" at bounding box center [352, 536] width 110 height 17
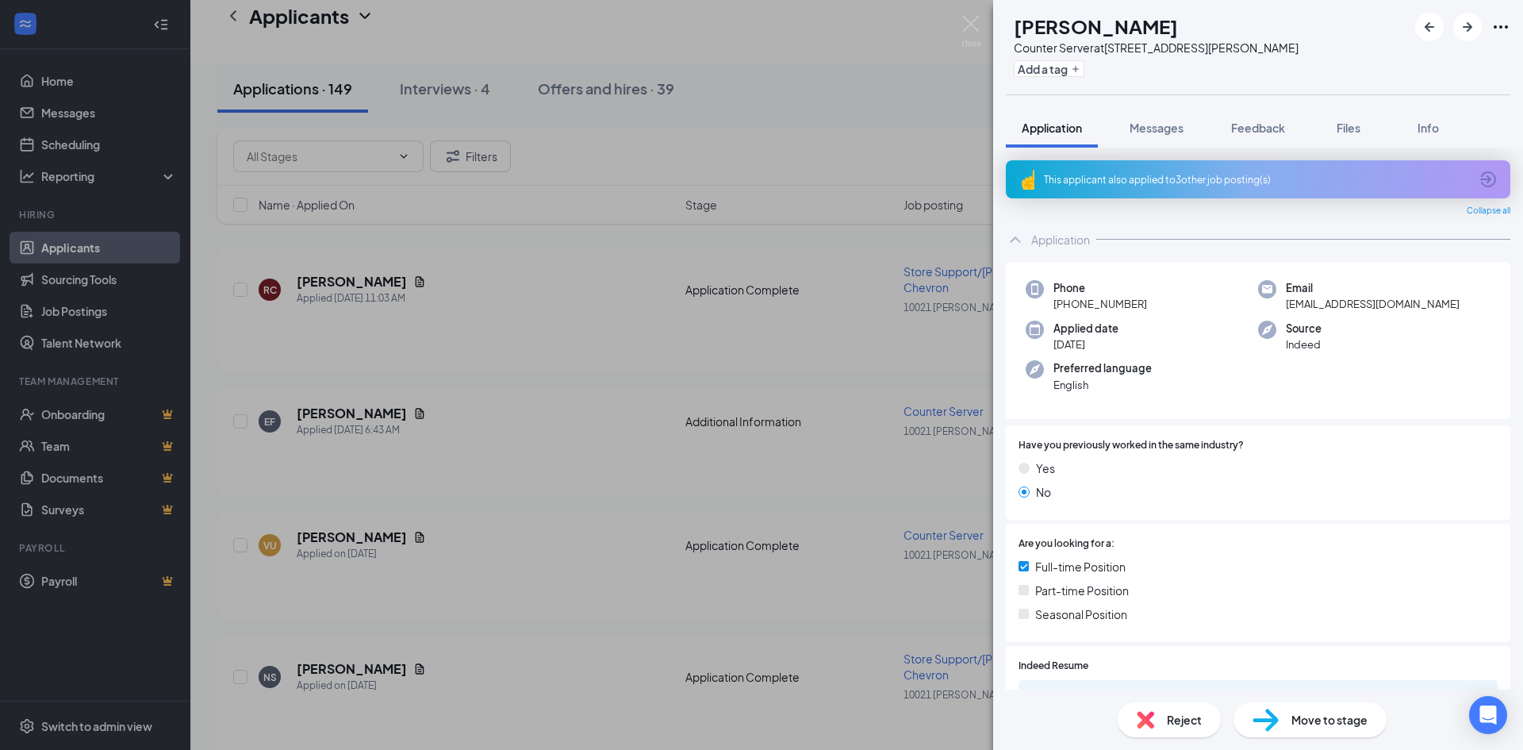
click at [1209, 192] on div "This applicant also applied to 3 other job posting(s)" at bounding box center [1258, 179] width 505 height 38
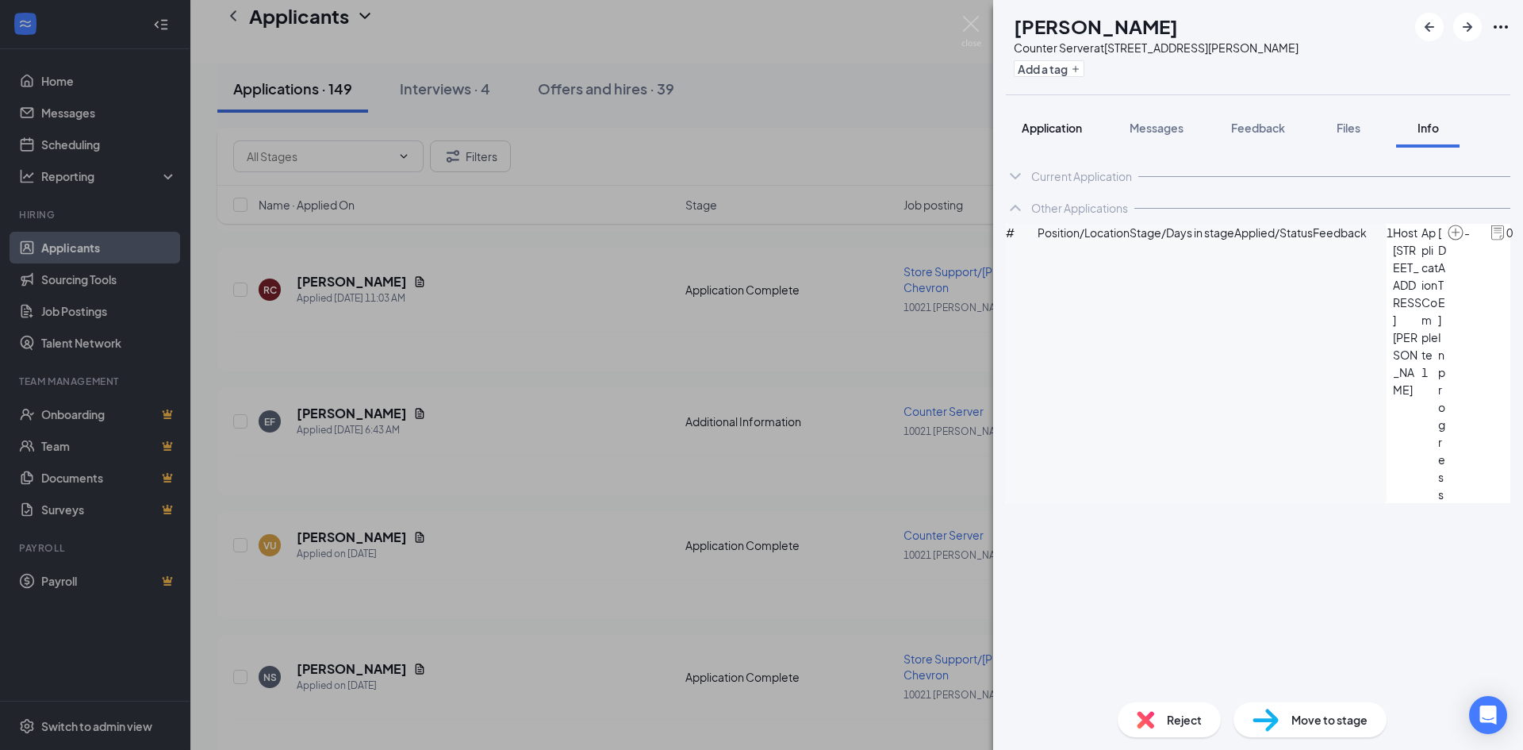
click at [1086, 144] on button "Application" at bounding box center [1052, 128] width 92 height 40
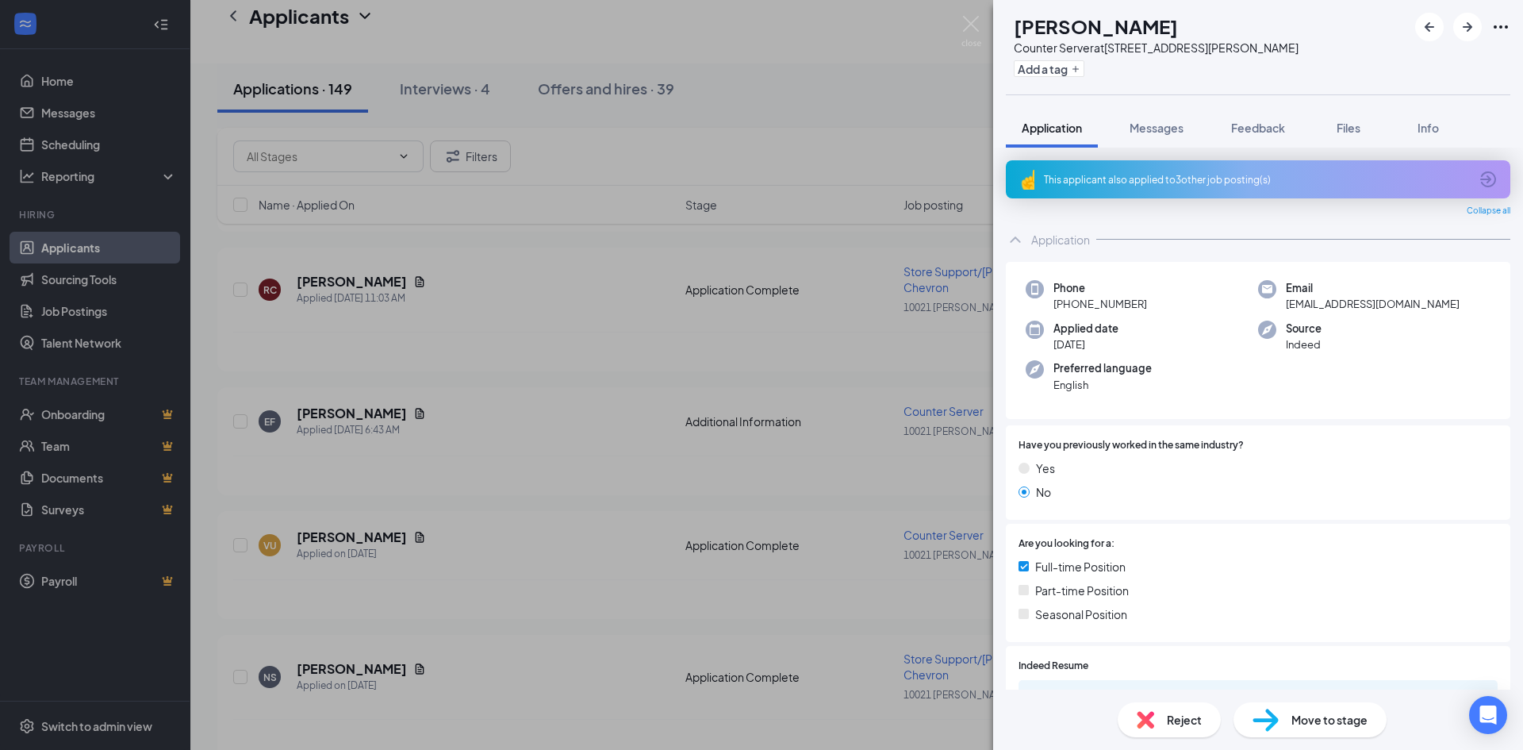
scroll to position [371, 0]
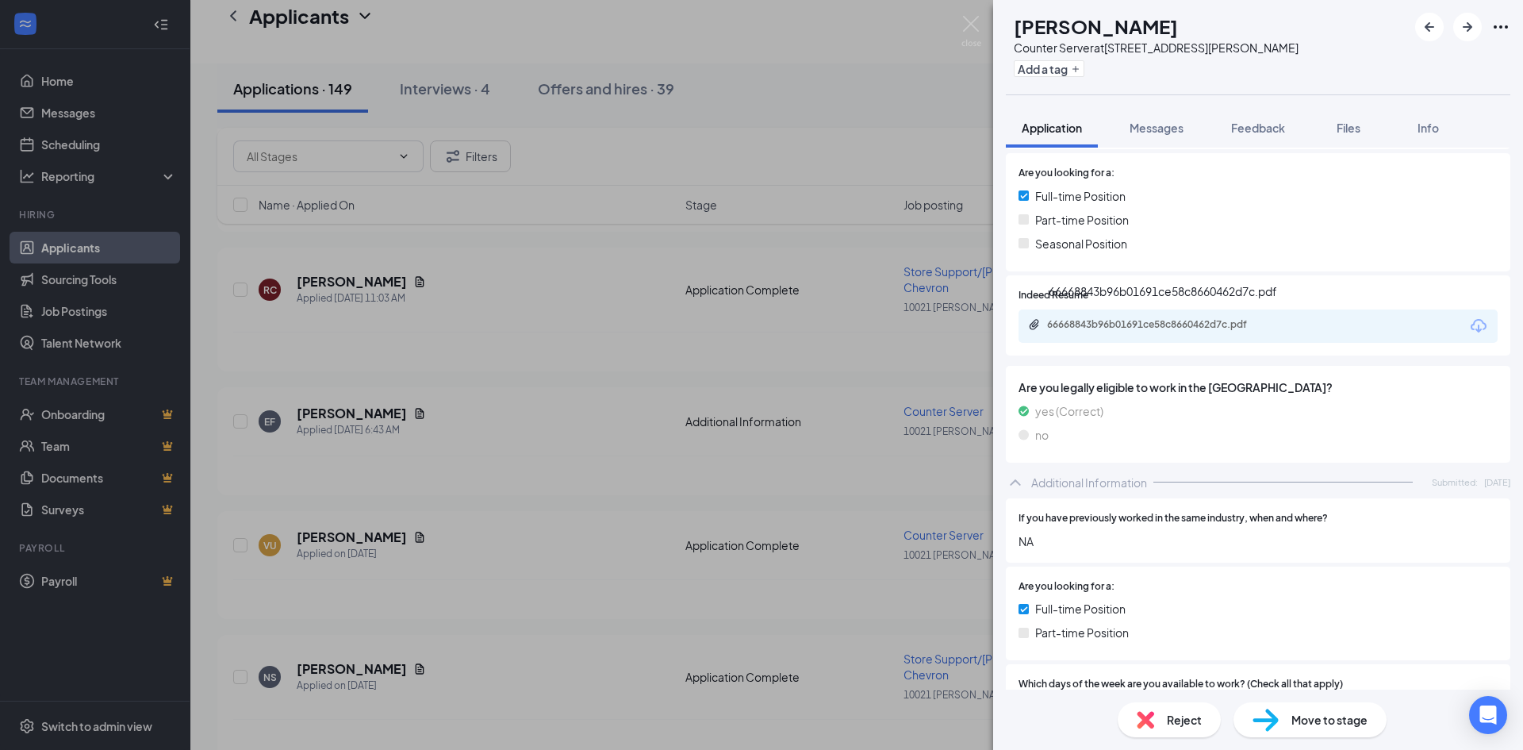
click at [1196, 329] on div "66668843b96b01691ce58c8660462d7c.pdf" at bounding box center [1158, 324] width 222 height 13
drag, startPoint x: 1176, startPoint y: 127, endPoint x: 1170, endPoint y: 135, distance: 9.7
click at [1176, 127] on span "Messages" at bounding box center [1157, 128] width 54 height 14
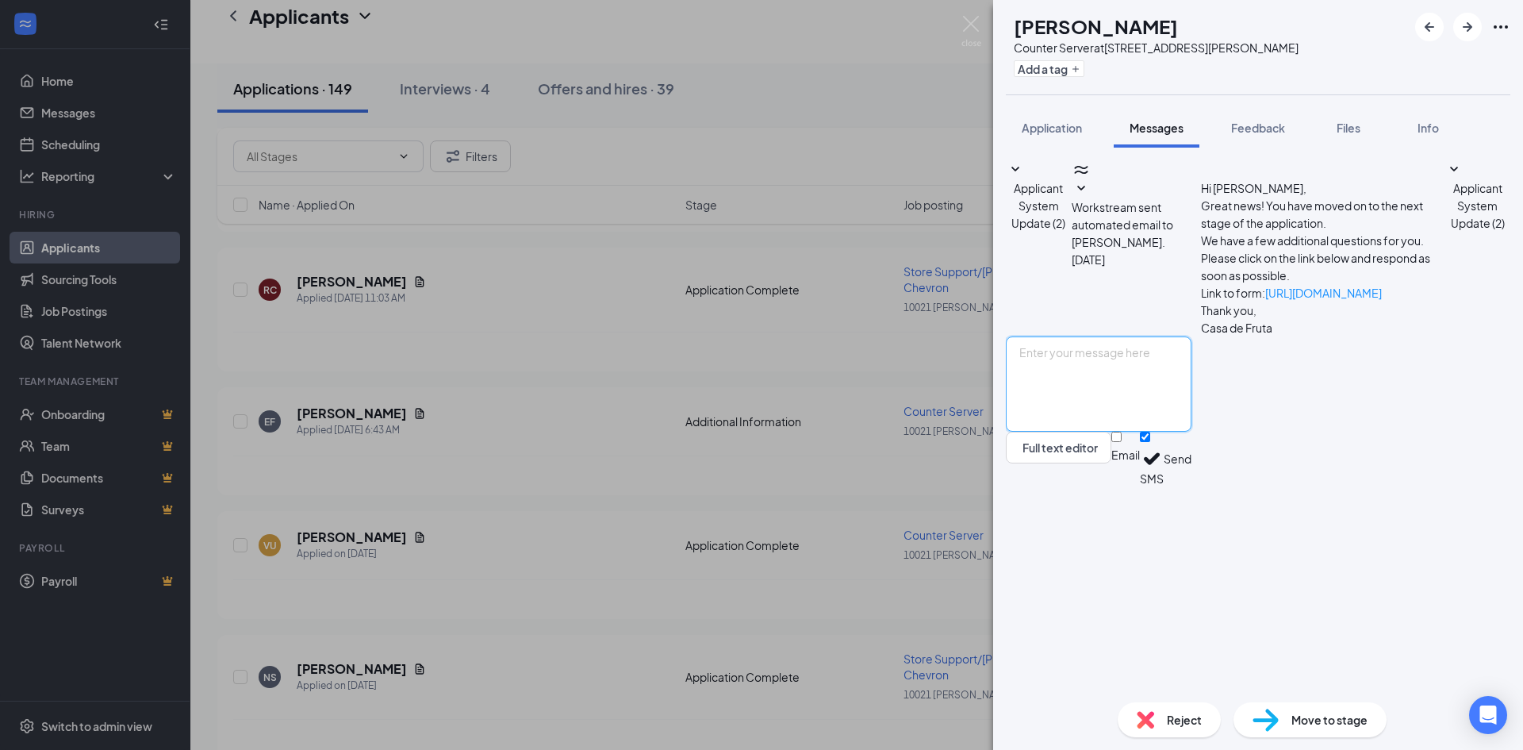
paste textarea "Hello, I would like to arrange an interview with you for the Counter Server pos…"
type textarea "Hello, I would like to arrange an interview with you for the Counter Server pos…"
click at [1192, 486] on button "Send" at bounding box center [1178, 459] width 28 height 55
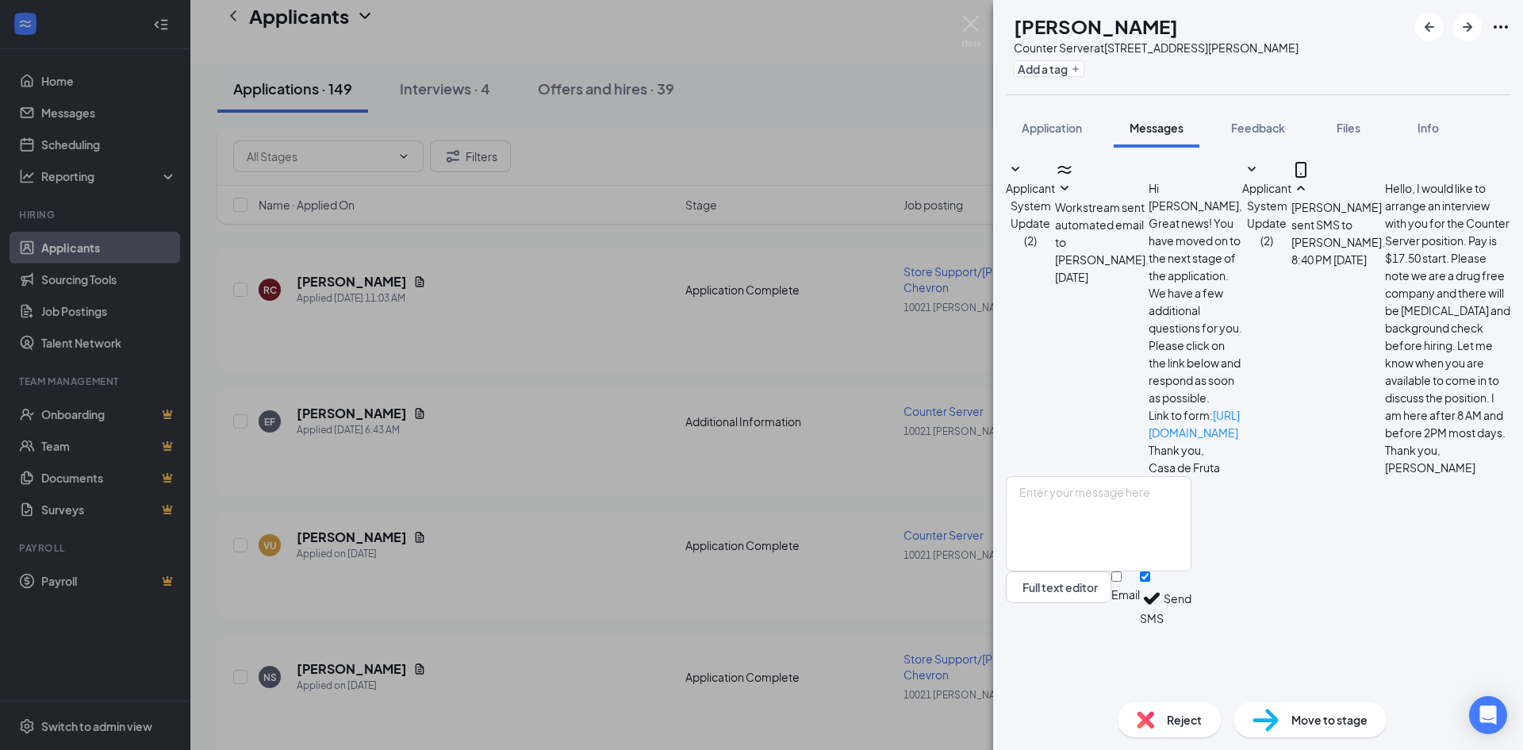
scroll to position [163, 0]
